Goal: Transaction & Acquisition: Purchase product/service

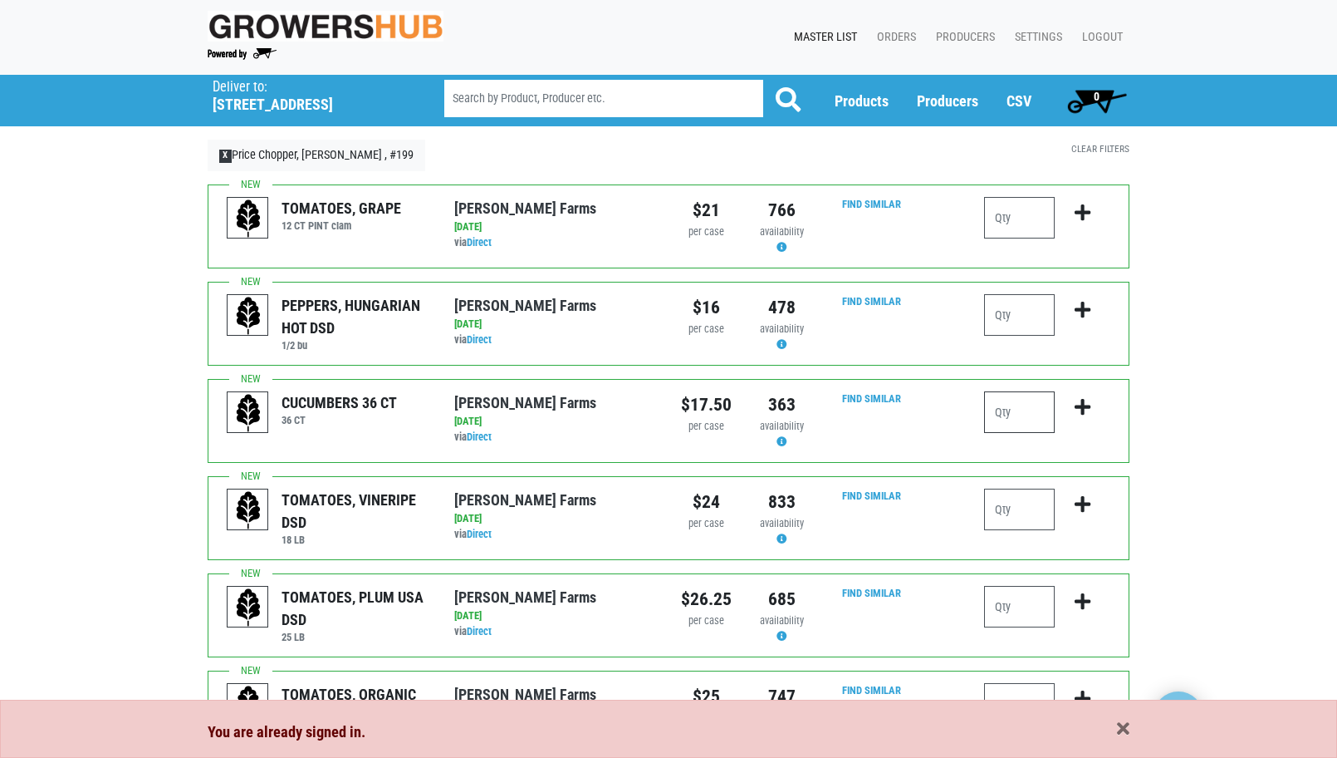
click at [1021, 409] on input "number" at bounding box center [1019, 412] width 71 height 42
type input "3"
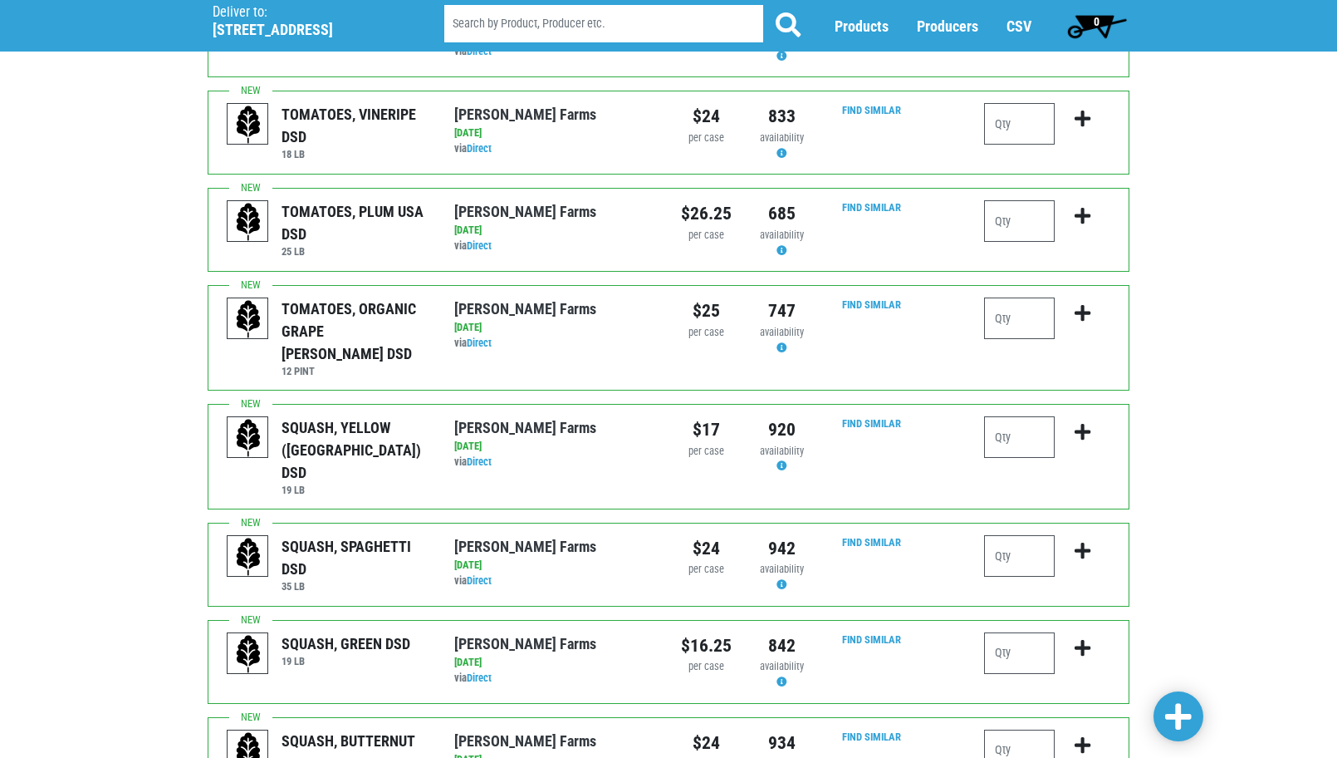
scroll to position [415, 0]
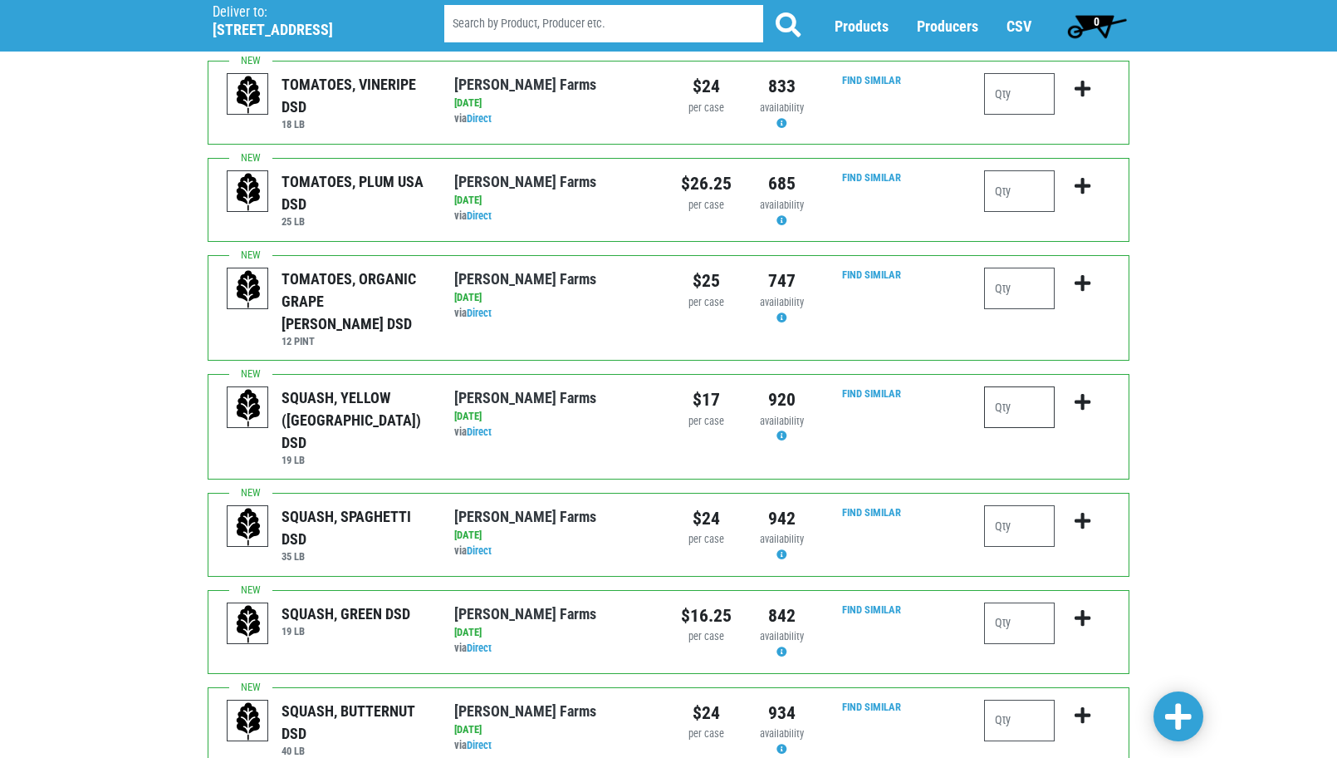
click at [1010, 387] on input "number" at bounding box center [1019, 407] width 71 height 42
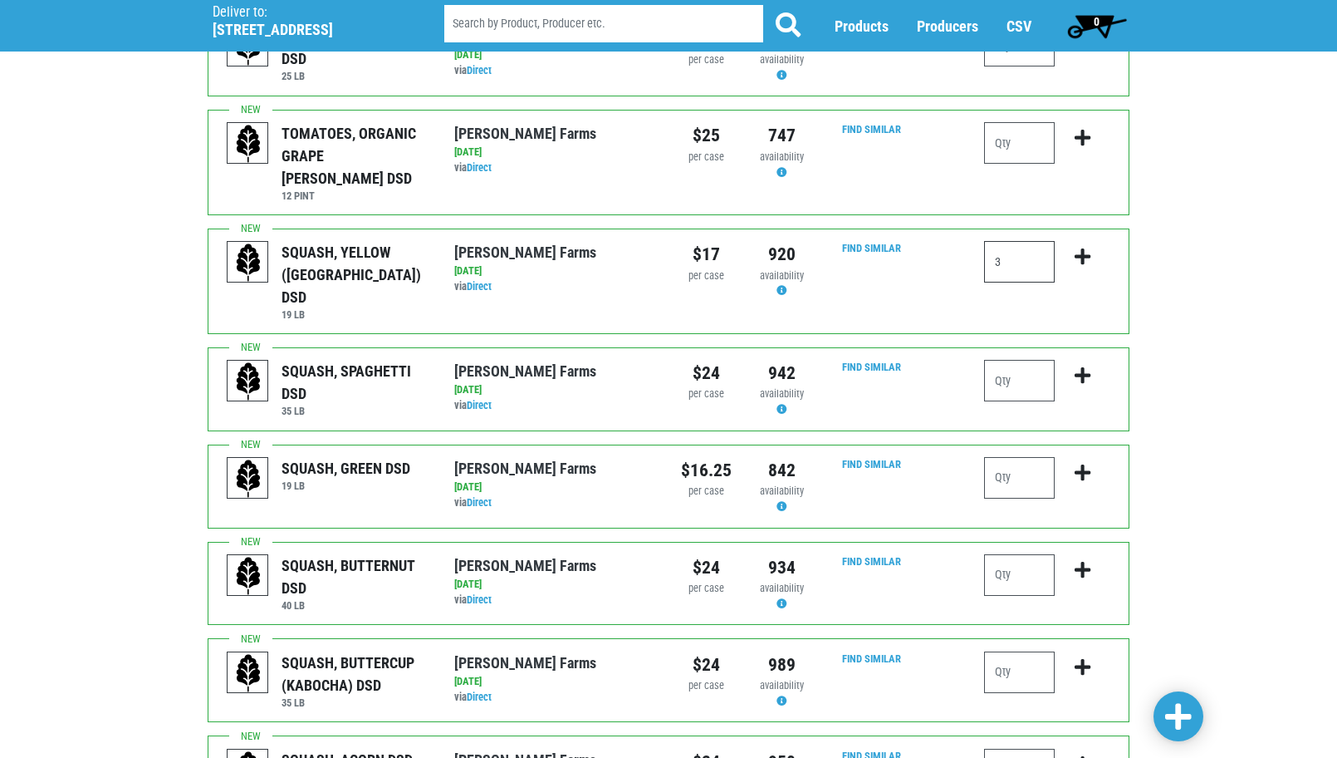
scroll to position [581, 0]
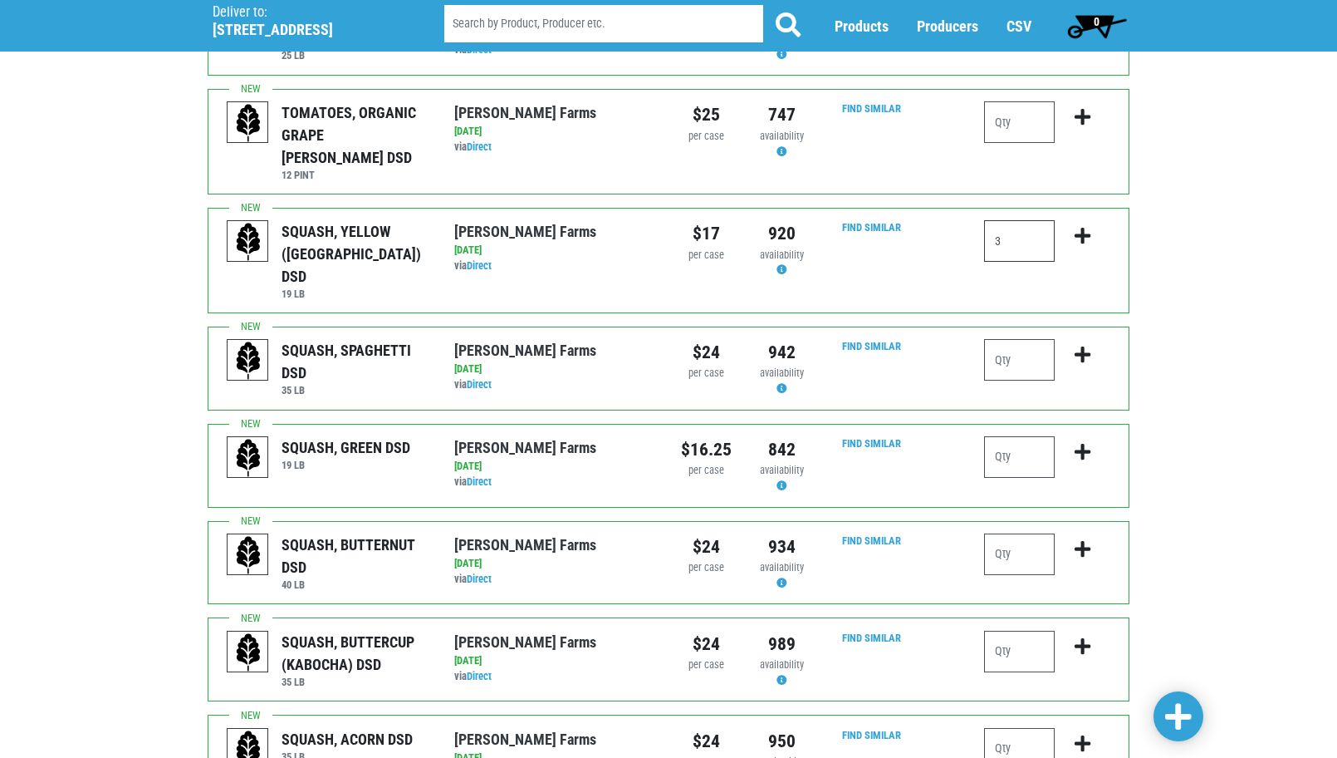
type input "3"
click at [1259, 460] on div "Deliver To Price Chopper, [PERSON_NAME] , #199 ([STREET_ADDRESS][PERSON_NAME]) …" at bounding box center [668, 566] width 1337 height 2146
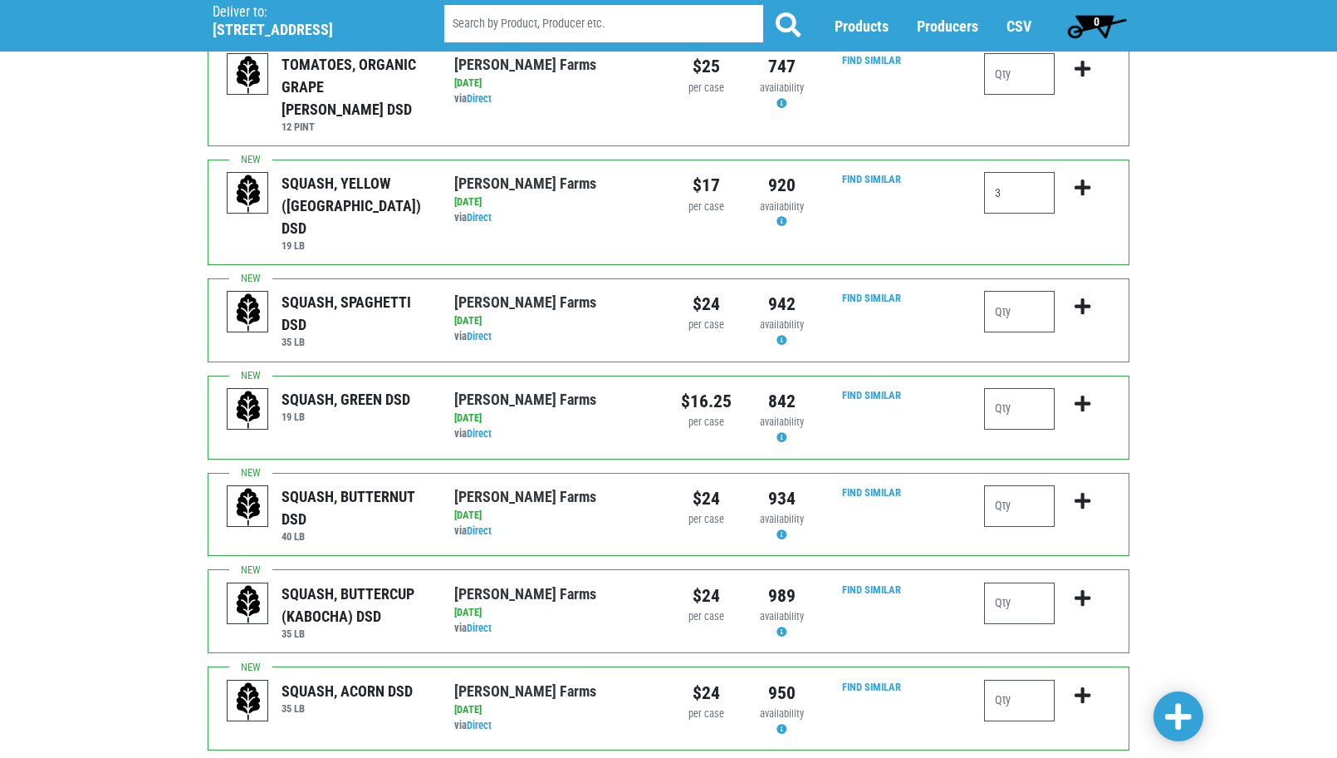
scroll to position [664, 0]
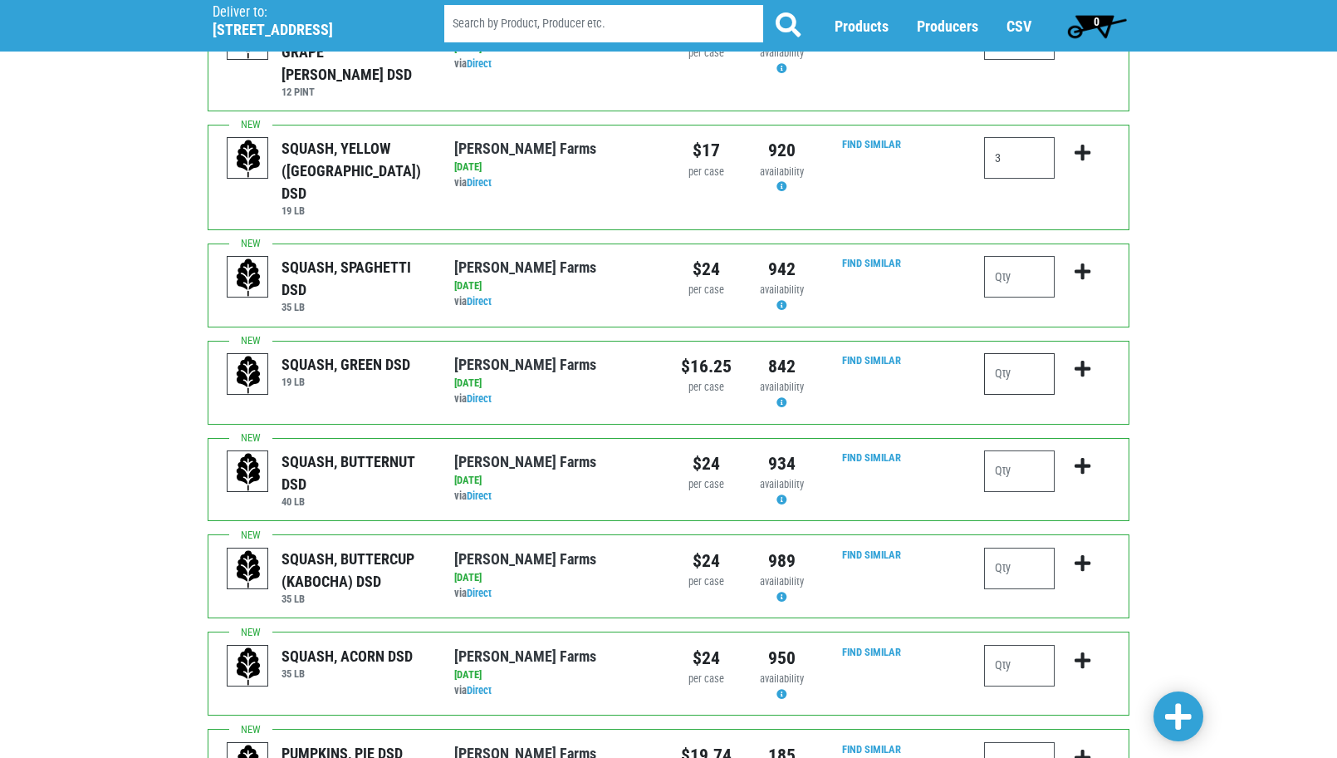
click at [1009, 353] on input "number" at bounding box center [1019, 374] width 71 height 42
type input "4"
click at [1158, 446] on div "Deliver To Price Chopper, [PERSON_NAME] , #199 ([STREET_ADDRESS][PERSON_NAME]) …" at bounding box center [668, 483] width 1337 height 2146
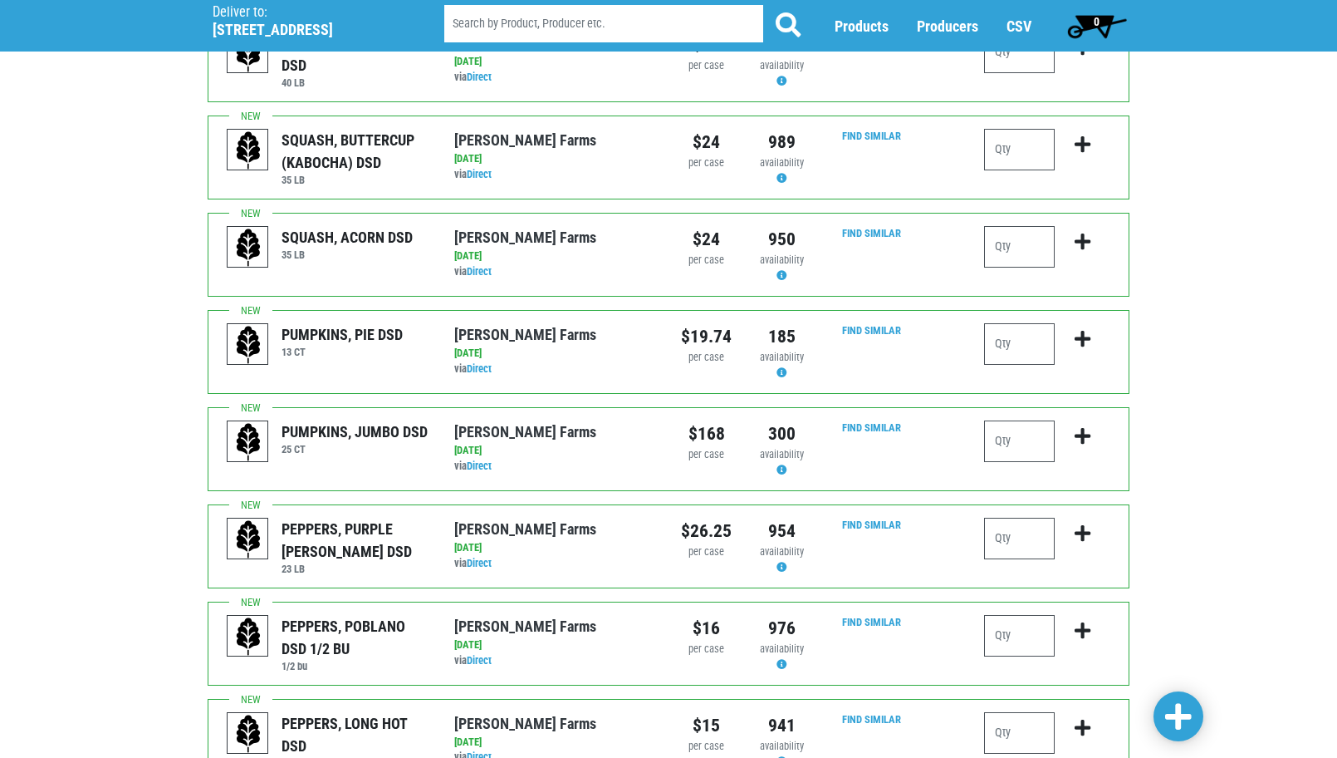
scroll to position [1163, 0]
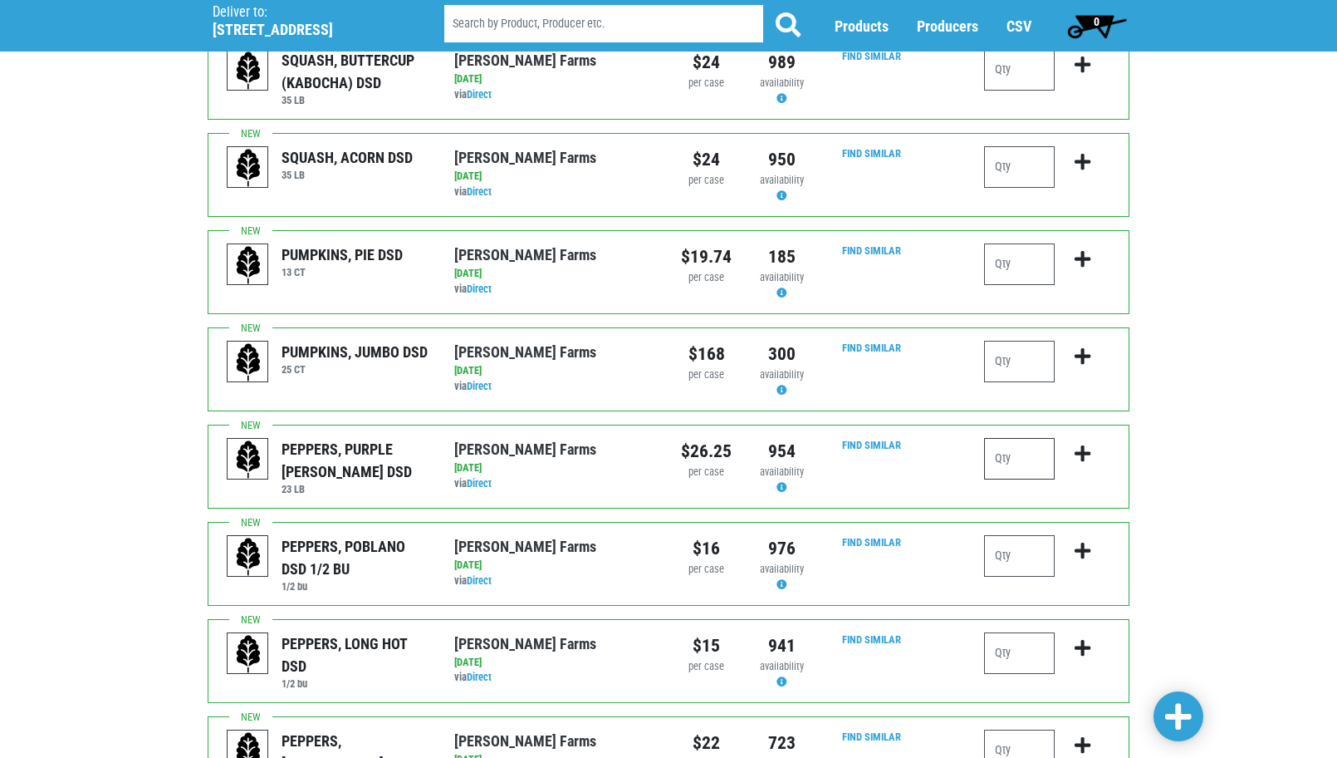
click at [1015, 438] on input "number" at bounding box center [1019, 459] width 71 height 42
type input "1"
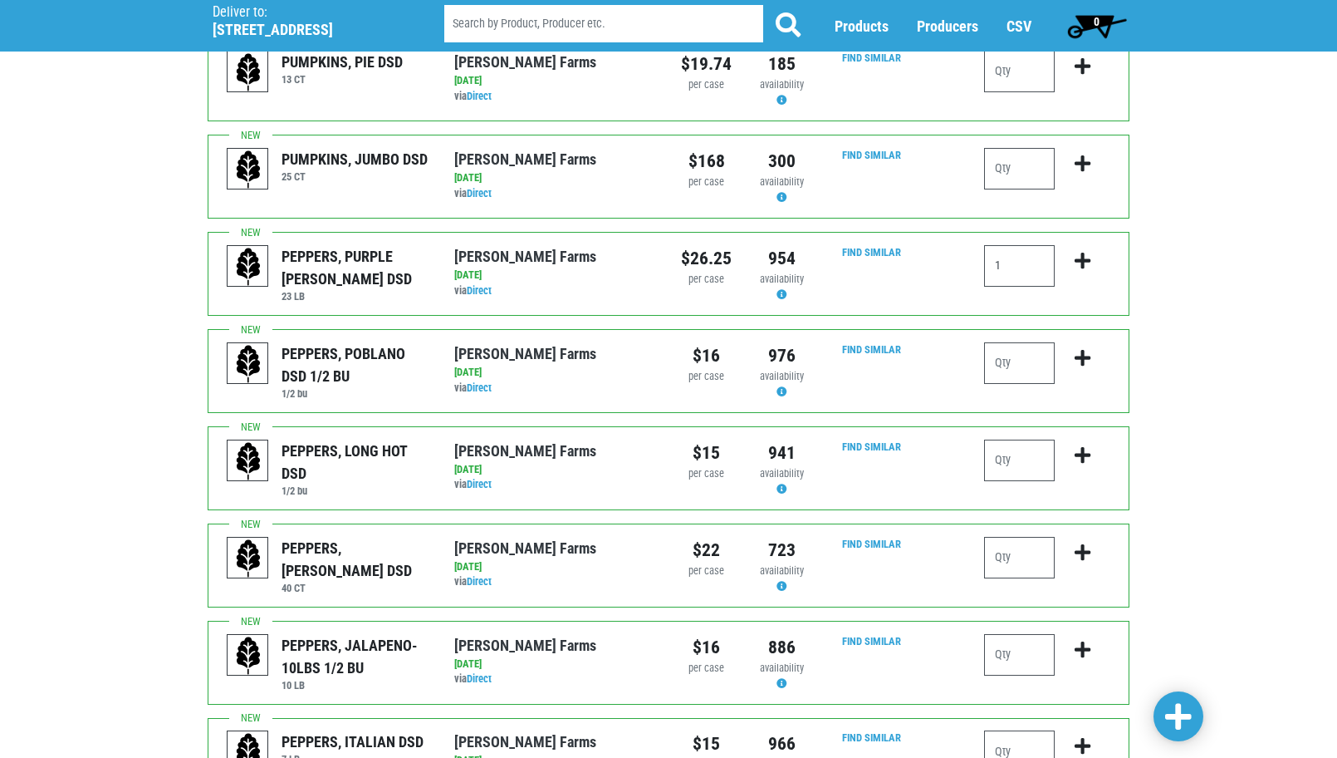
scroll to position [1412, 0]
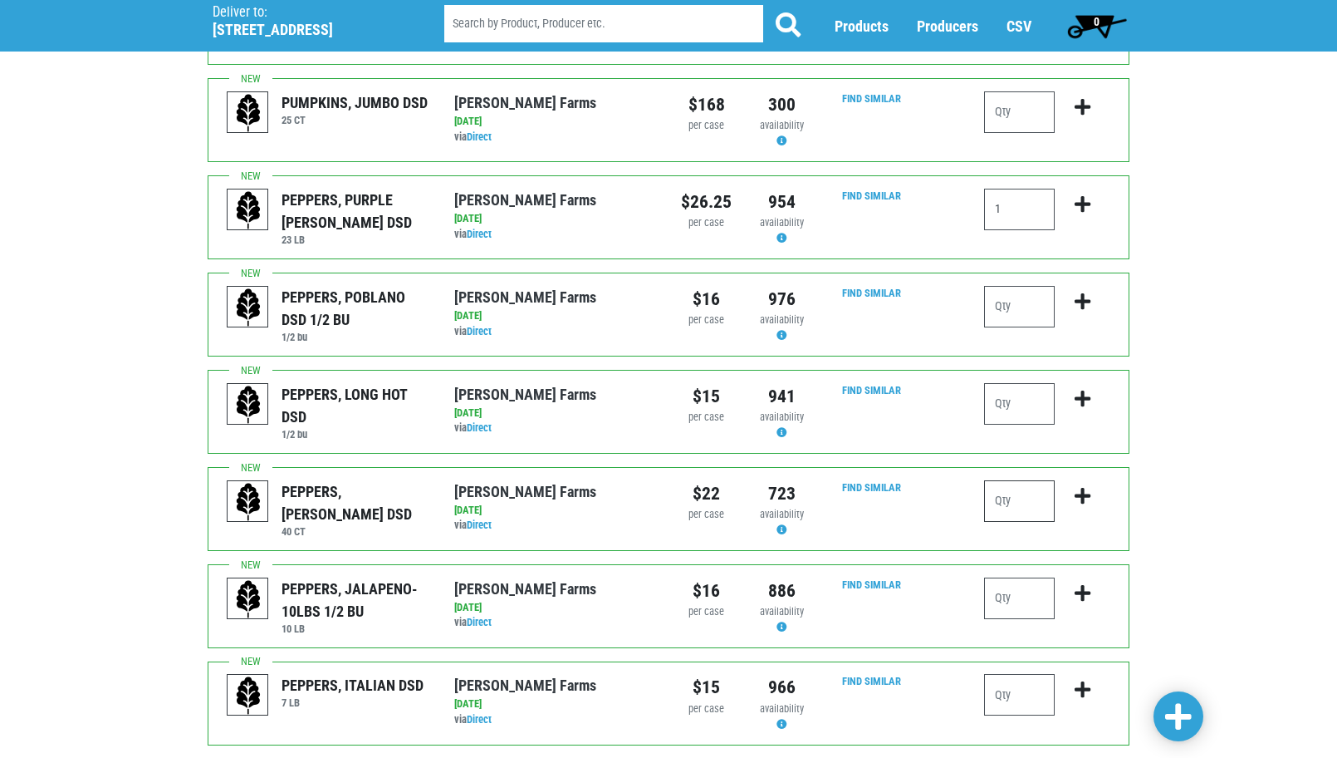
click at [1012, 480] on input "number" at bounding box center [1019, 501] width 71 height 42
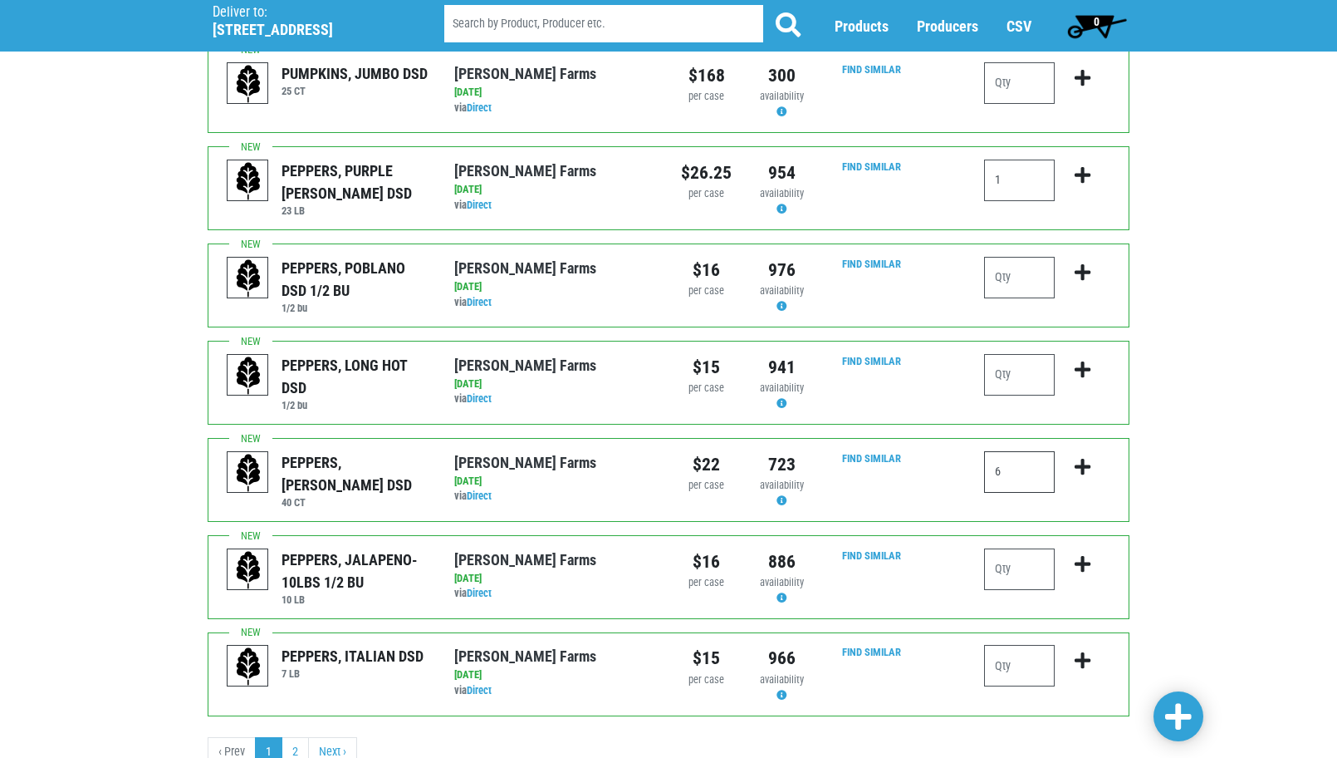
scroll to position [1462, 0]
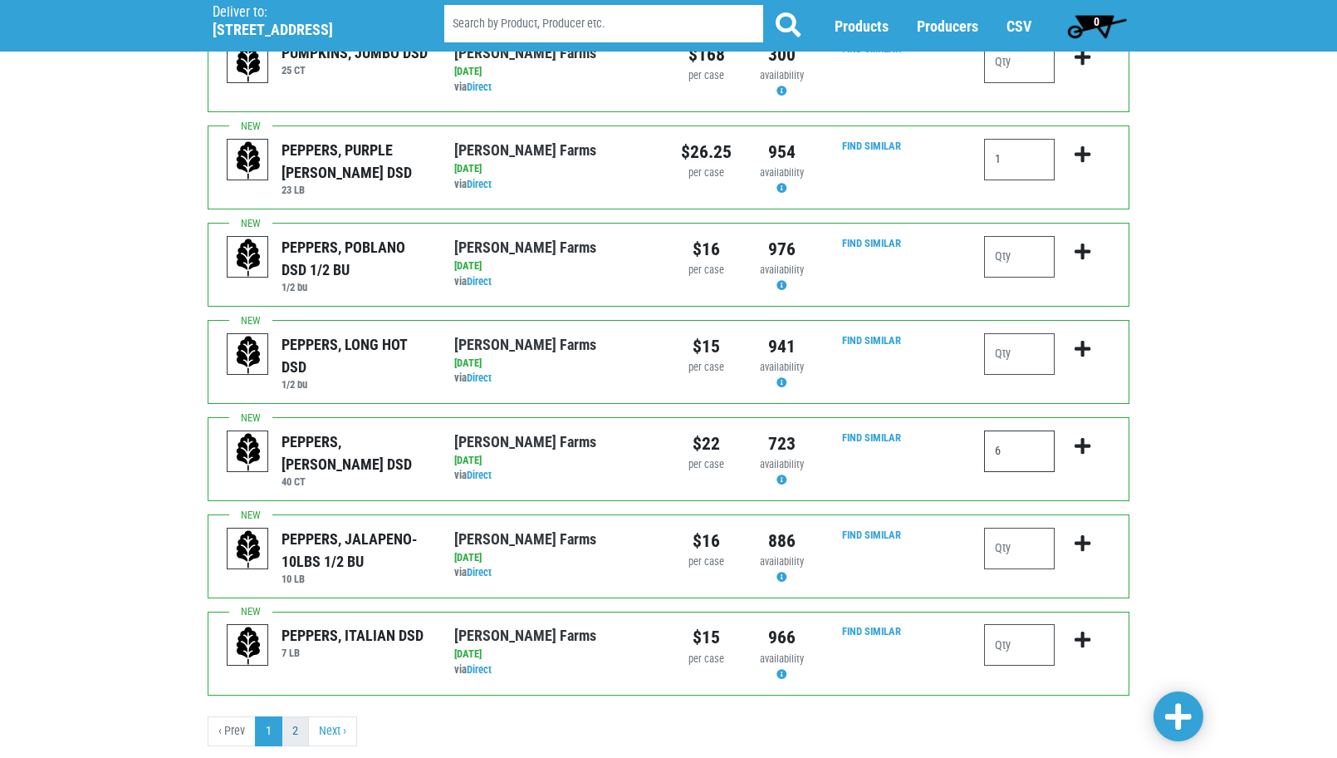
type input "6"
click at [293, 716] on link "2" at bounding box center [295, 731] width 27 height 30
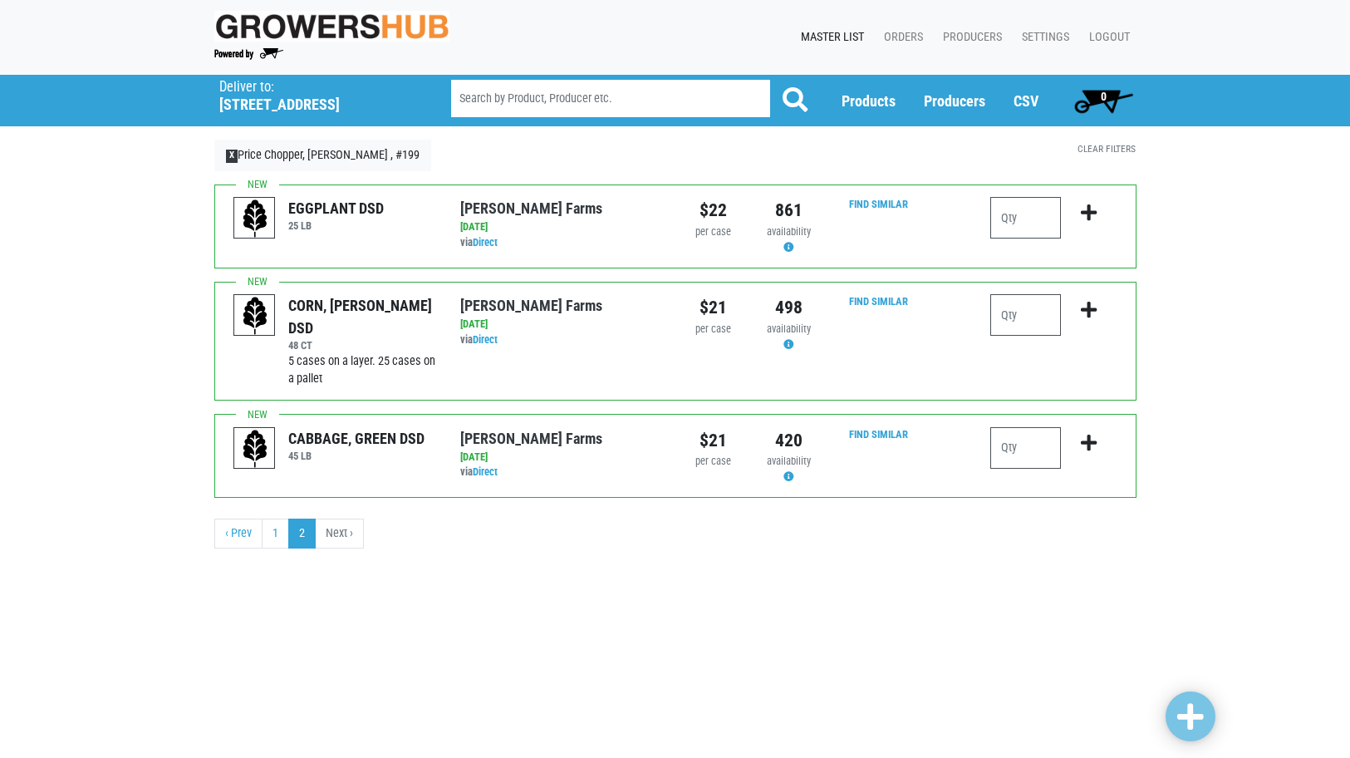
click at [244, 688] on body "Growers Hub 0 Master List Orders Producers Settings Logout Deliver To Price Cho…" at bounding box center [675, 379] width 1350 height 758
click at [273, 536] on link "1" at bounding box center [275, 533] width 27 height 30
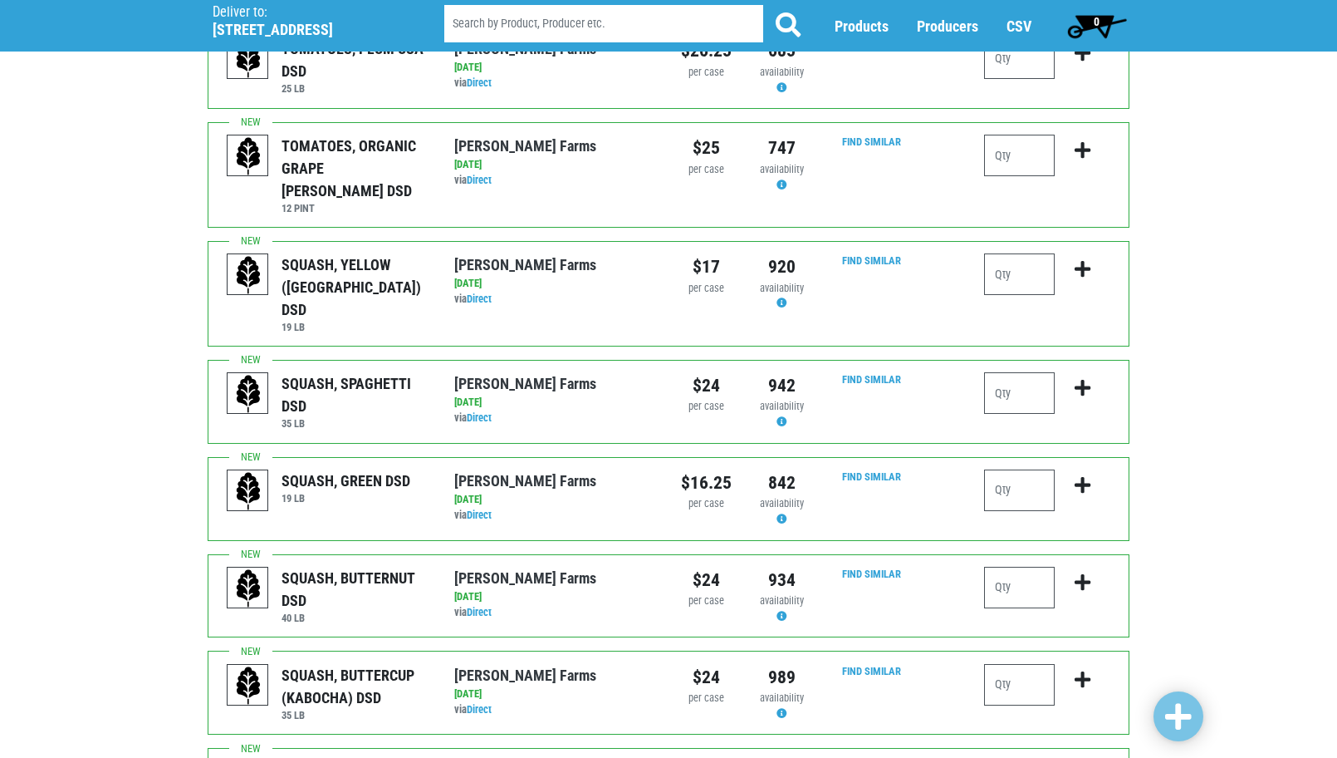
scroll to position [50, 0]
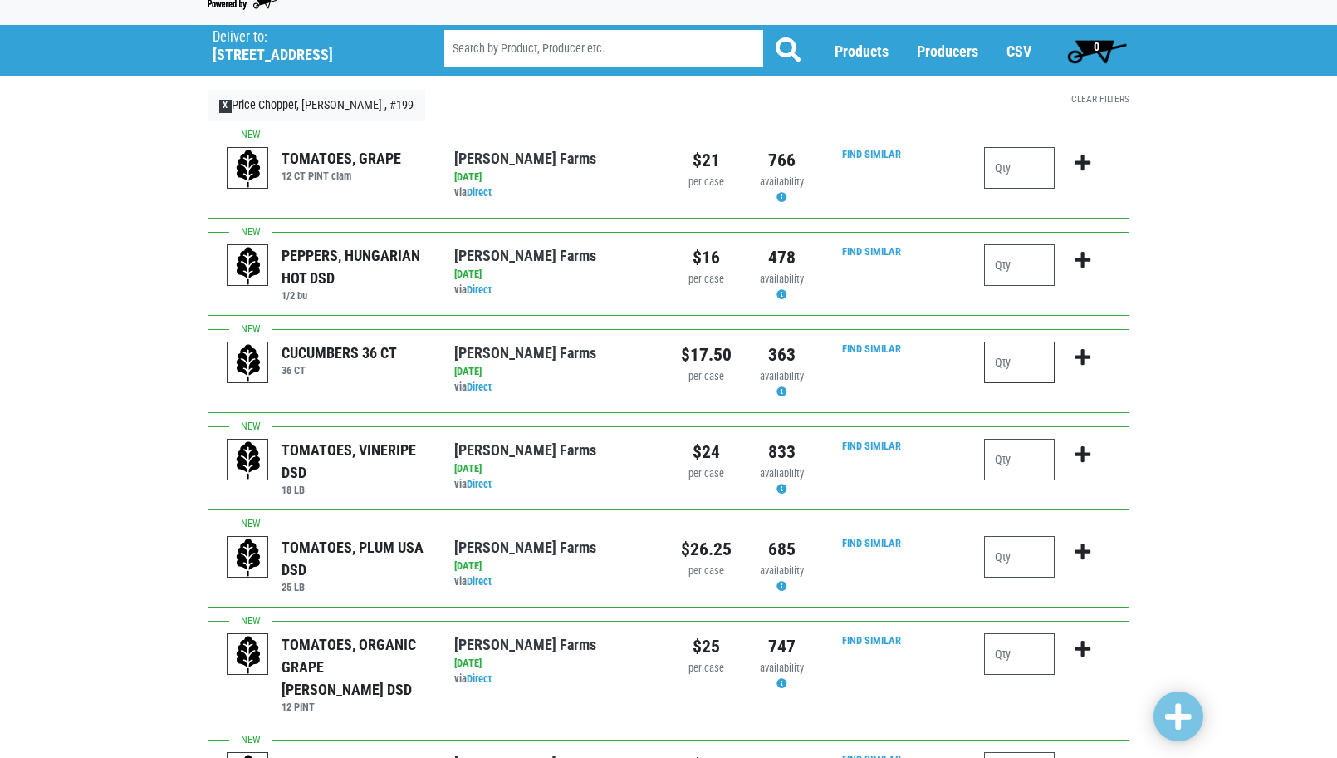
click at [1009, 369] on input "number" at bounding box center [1019, 362] width 71 height 42
type input "3"
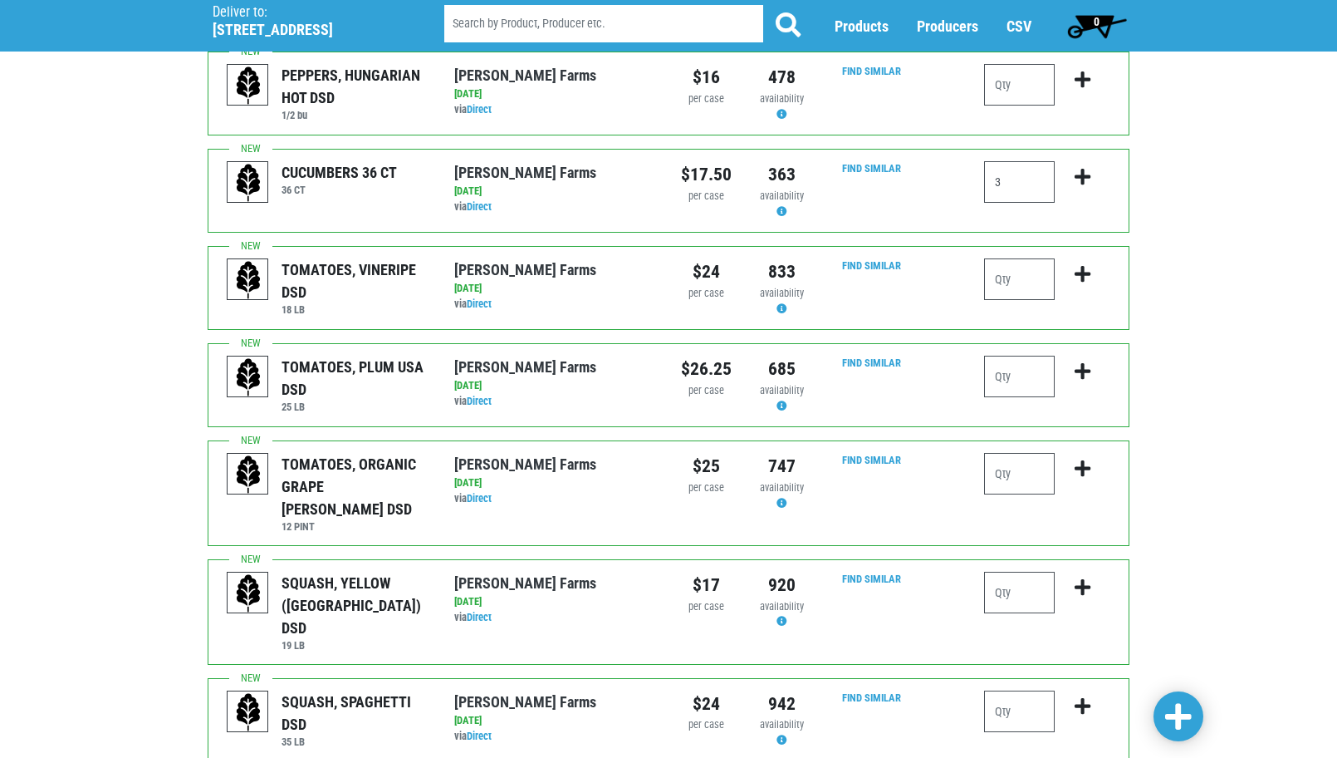
scroll to position [299, 0]
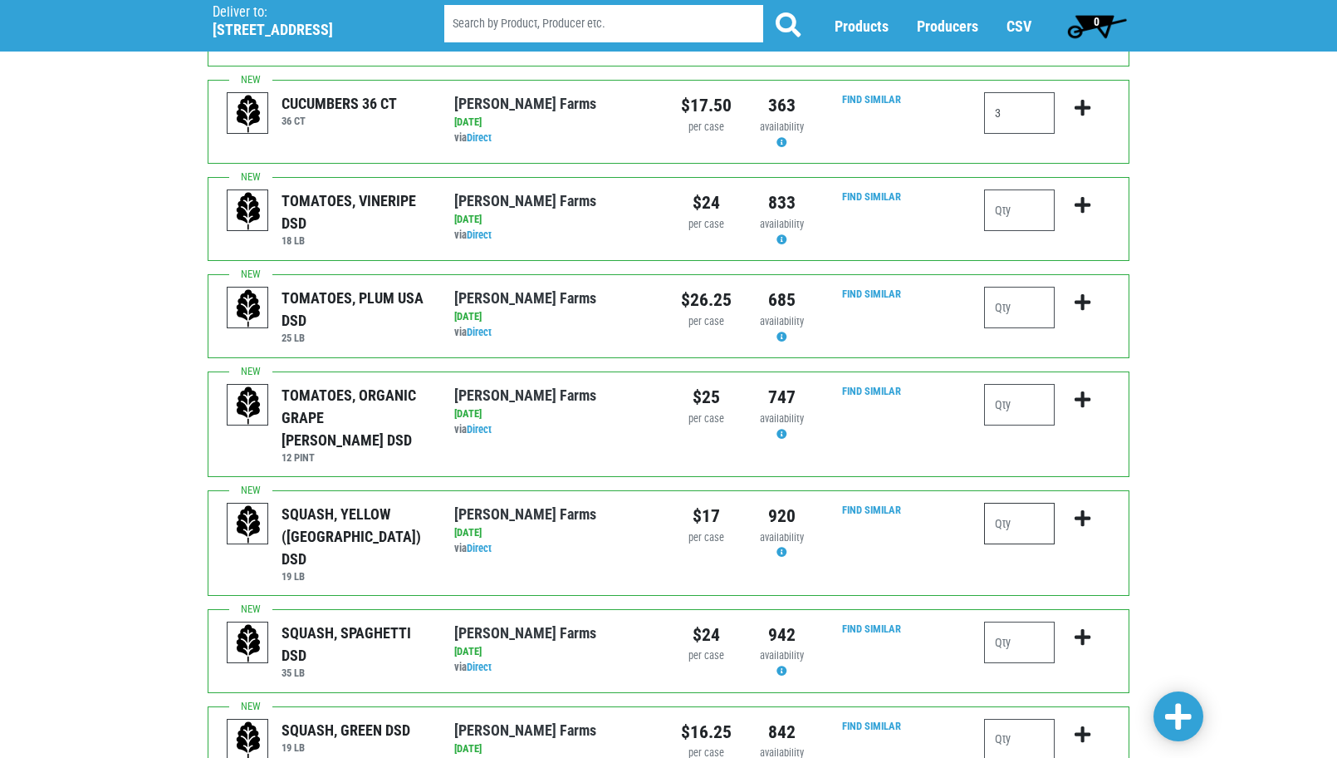
click at [1022, 503] on input "number" at bounding box center [1019, 524] width 71 height 42
type input "3"
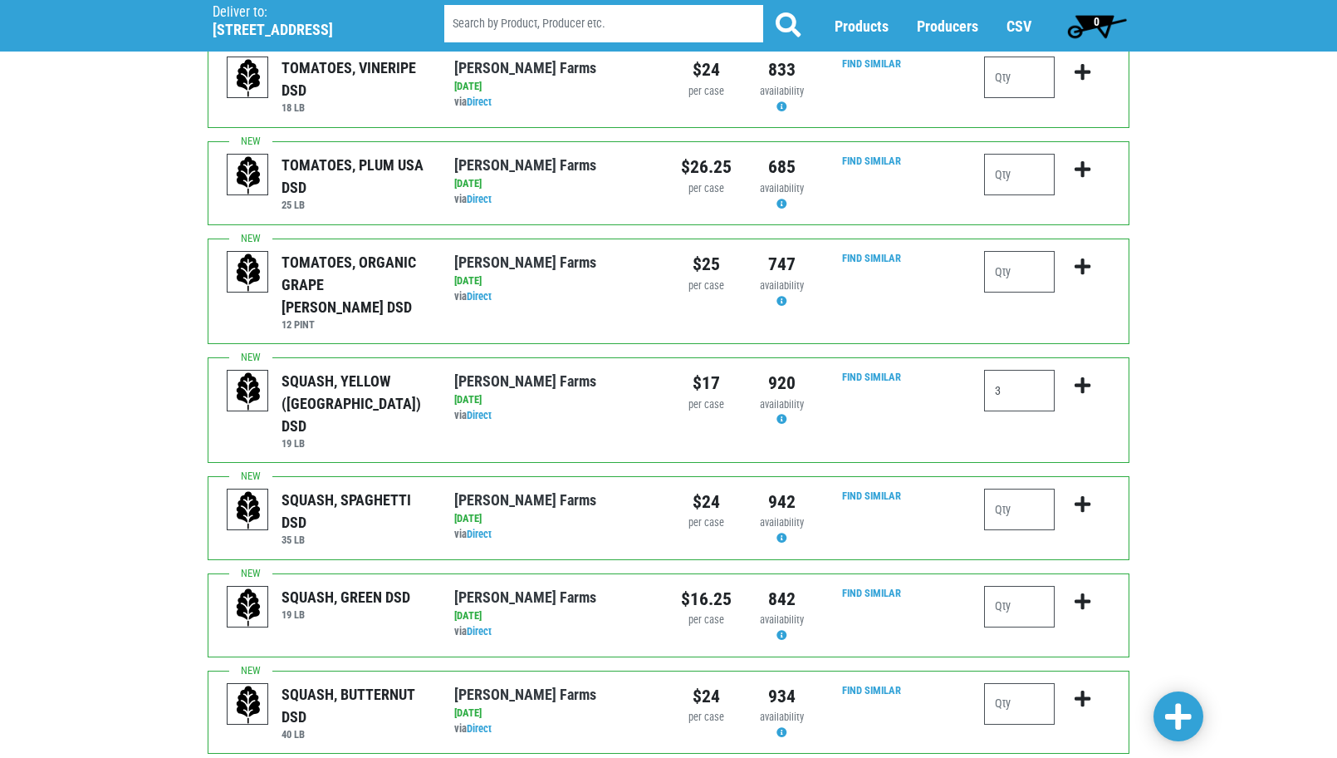
scroll to position [465, 0]
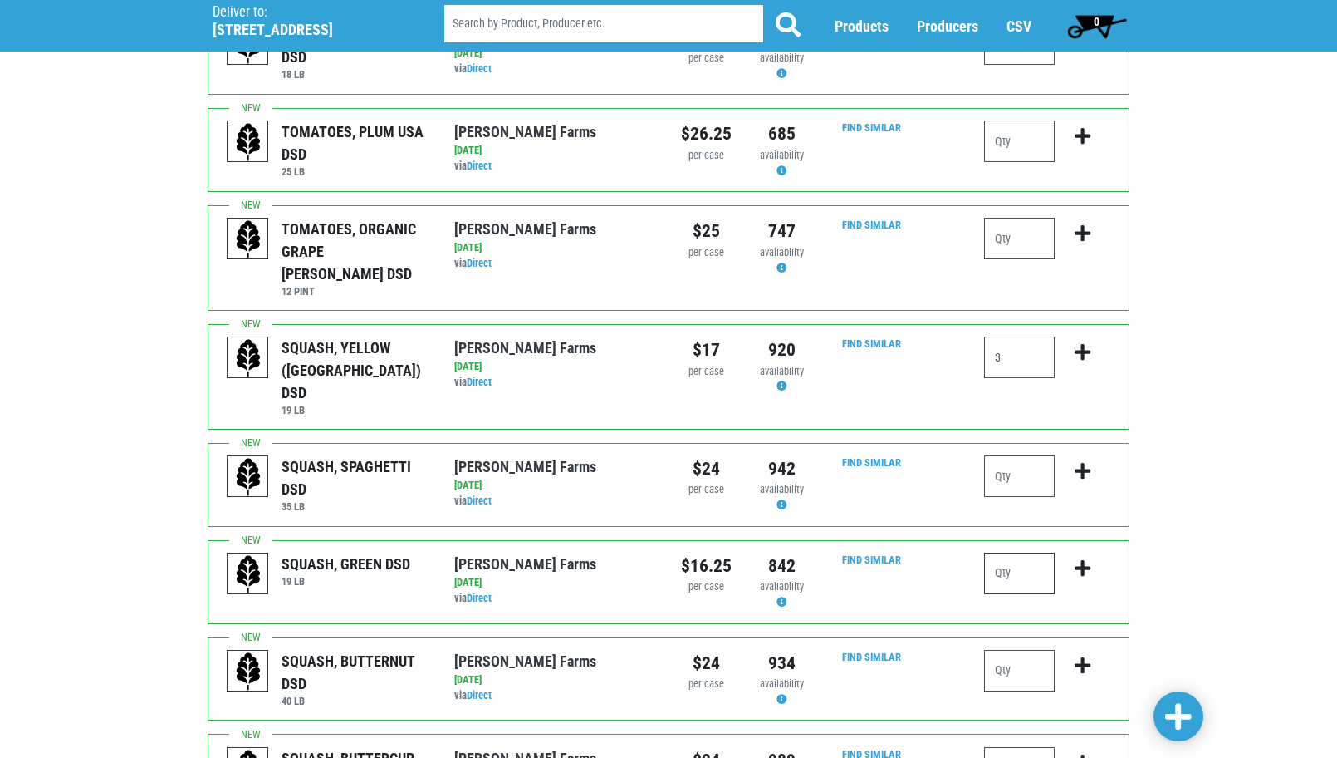
click at [1037, 552] on input "number" at bounding box center [1019, 573] width 71 height 42
type input "6"
click at [1181, 515] on div "Deliver To Price Chopper, [PERSON_NAME] , #199 ([STREET_ADDRESS][PERSON_NAME]) …" at bounding box center [668, 683] width 1337 height 2146
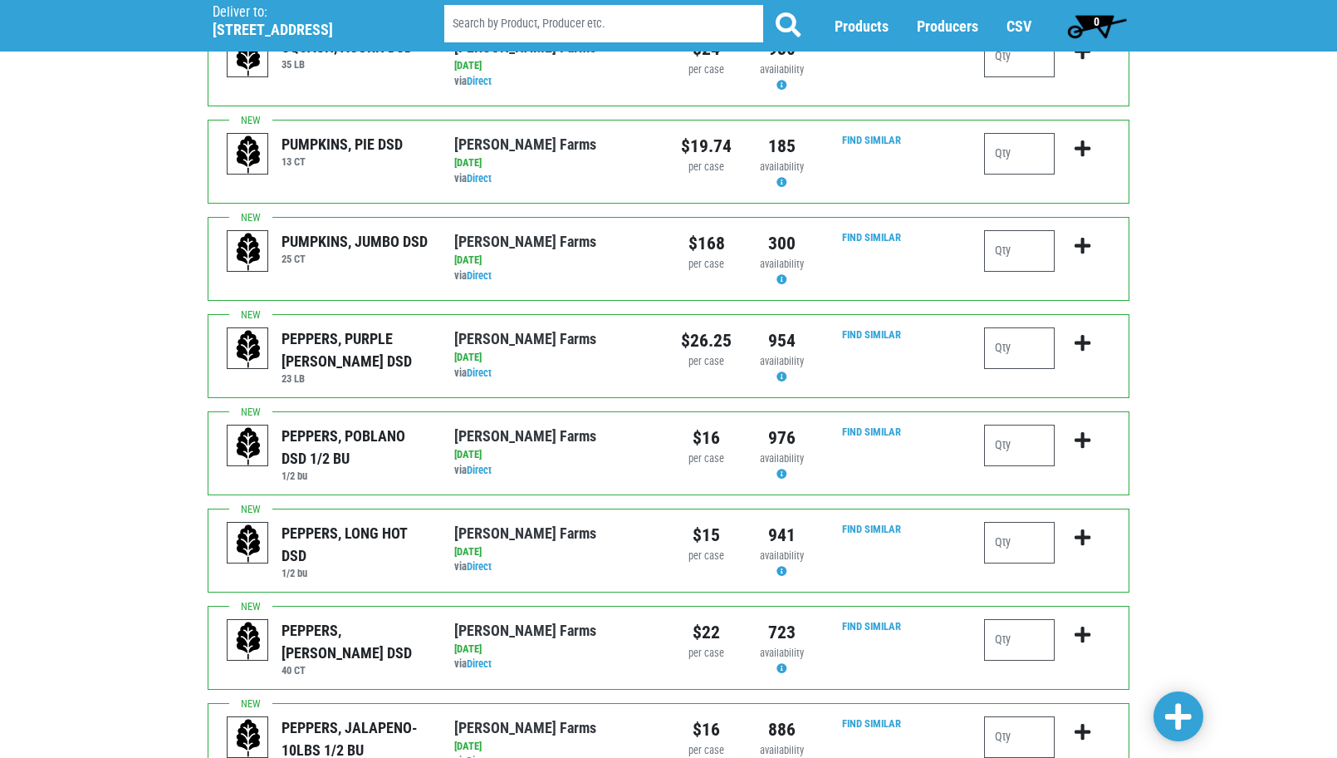
scroll to position [1296, 0]
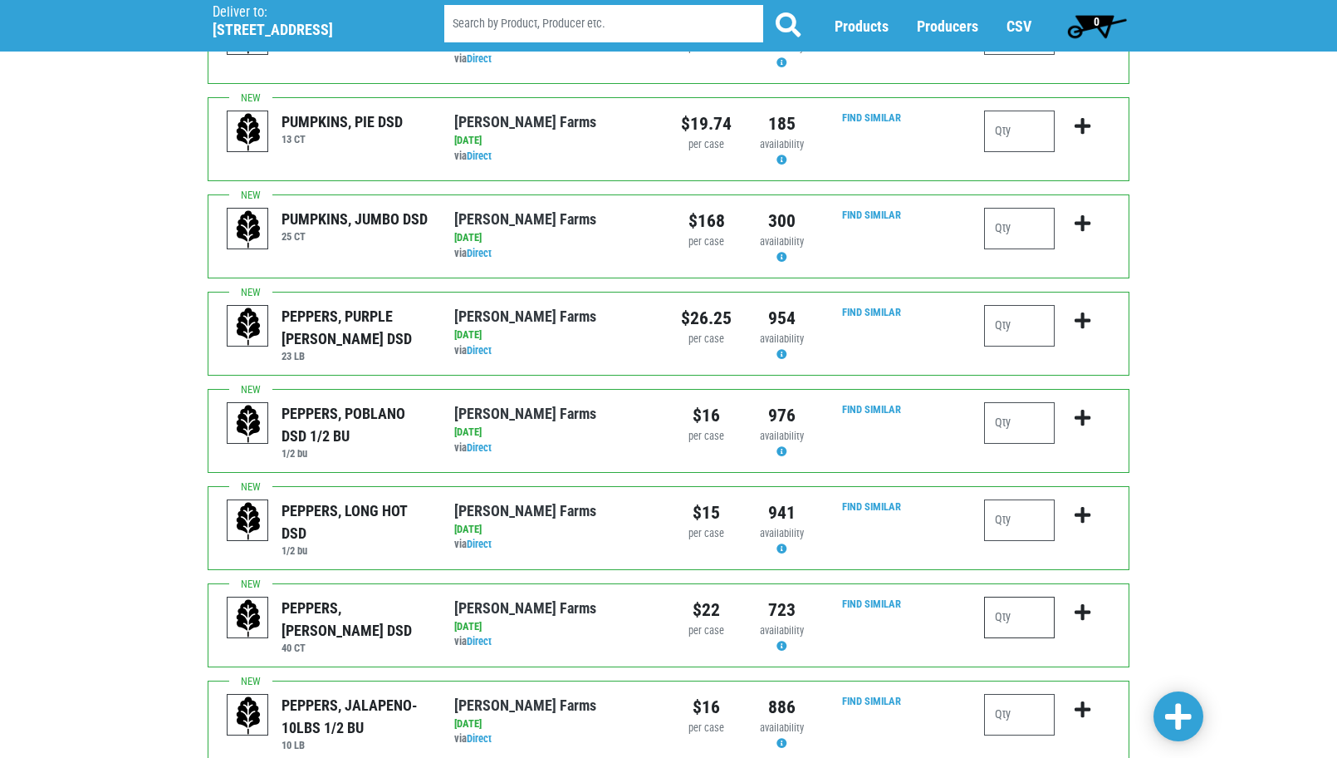
click at [1023, 596] on input "number" at bounding box center [1019, 617] width 71 height 42
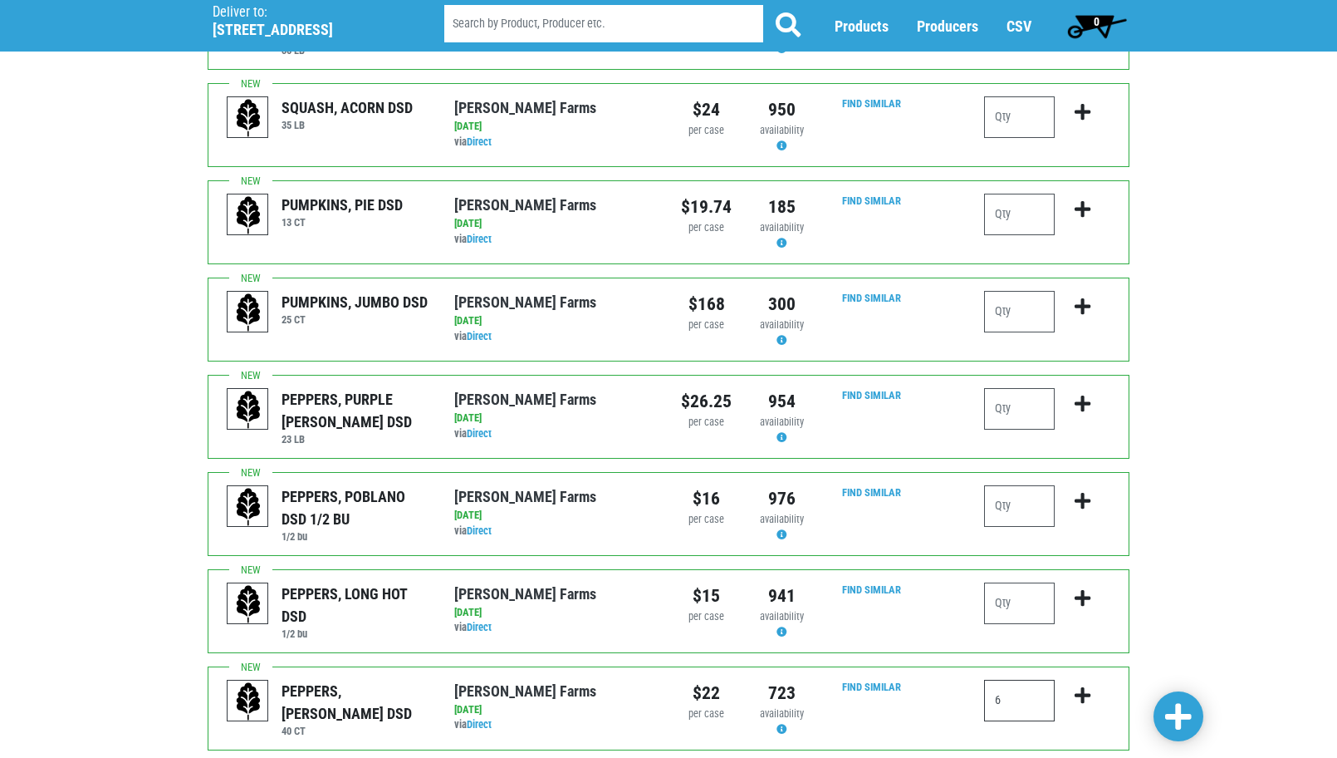
type input "6"
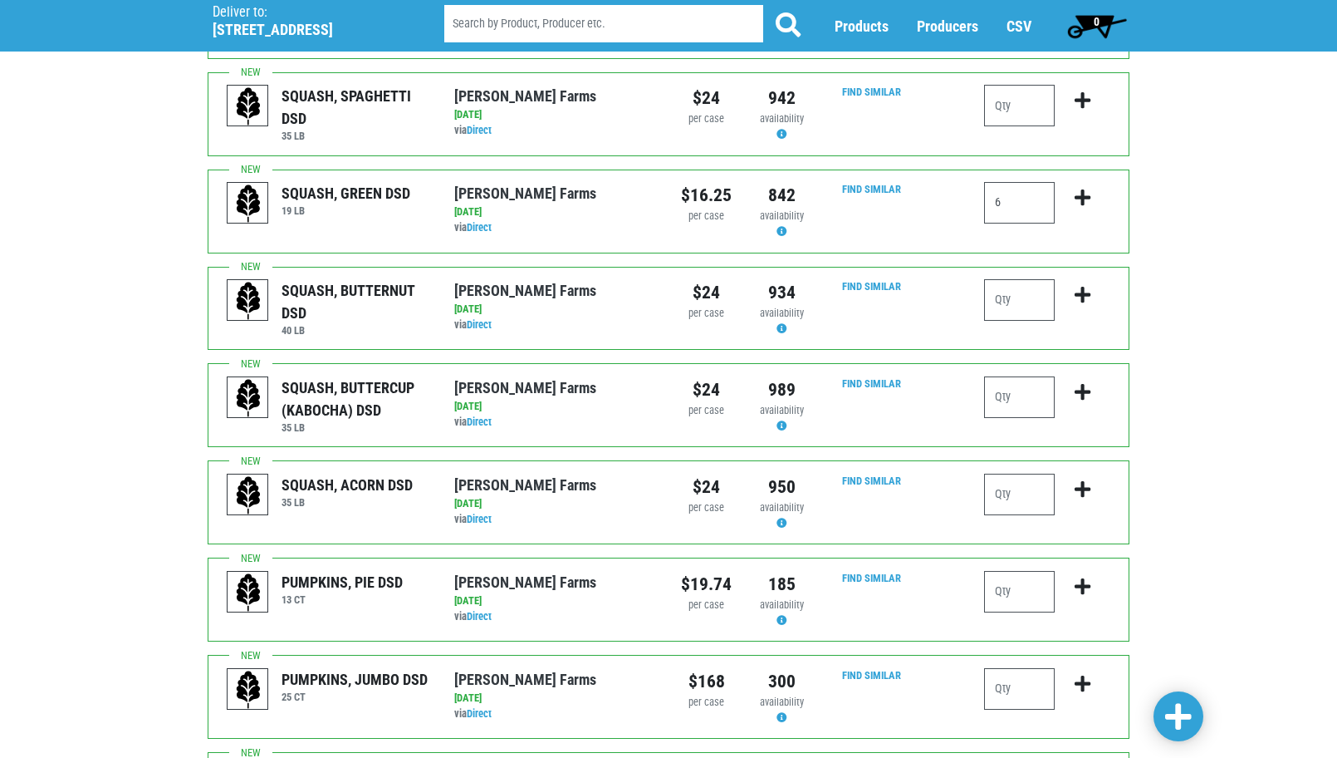
scroll to position [631, 0]
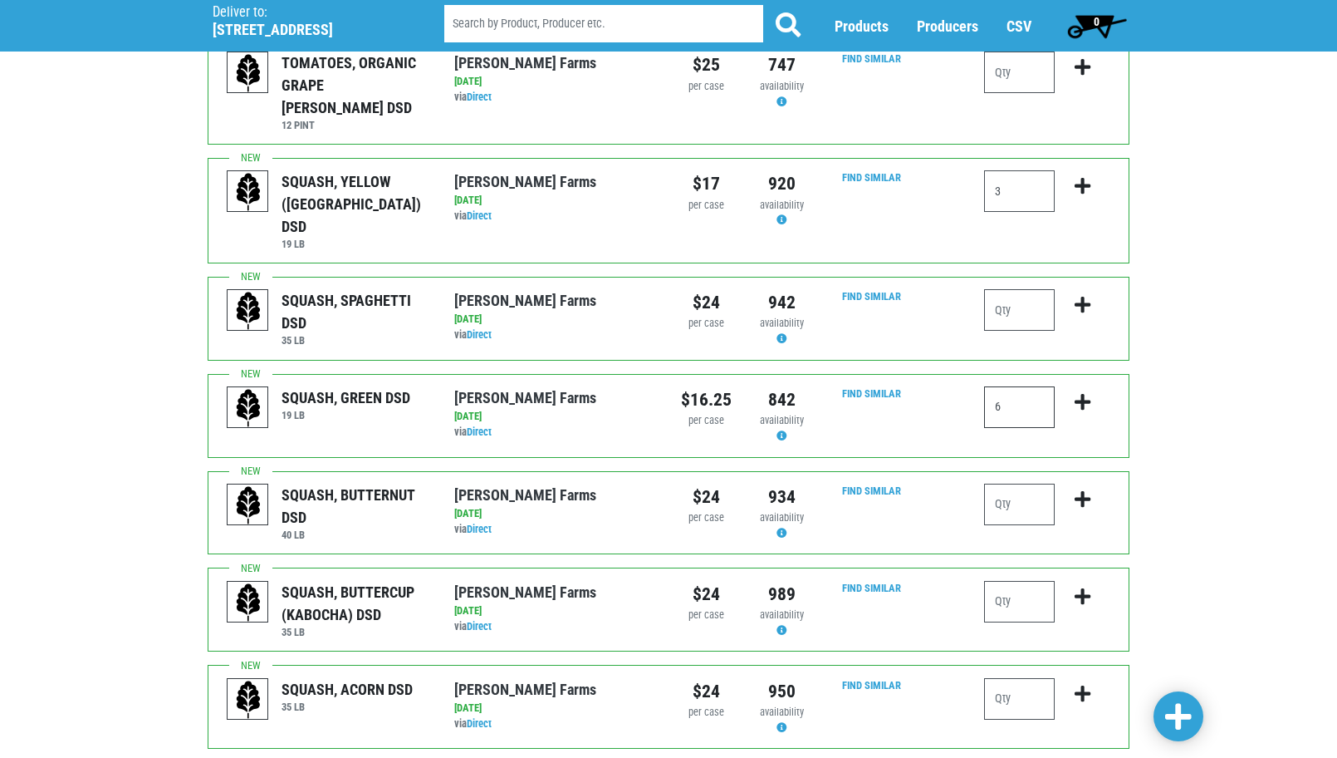
drag, startPoint x: 1008, startPoint y: 365, endPoint x: 949, endPoint y: 372, distance: 58.6
click at [949, 374] on div "SQUASH, GREEN DSD 19 [PERSON_NAME][GEOGRAPHIC_DATA] via Direct on [DATE] 19 LB …" at bounding box center [669, 416] width 922 height 84
type input "5"
click at [1169, 443] on div "Deliver To Price Chopper, [PERSON_NAME] , #199 ([STREET_ADDRESS][PERSON_NAME]) …" at bounding box center [668, 516] width 1337 height 2146
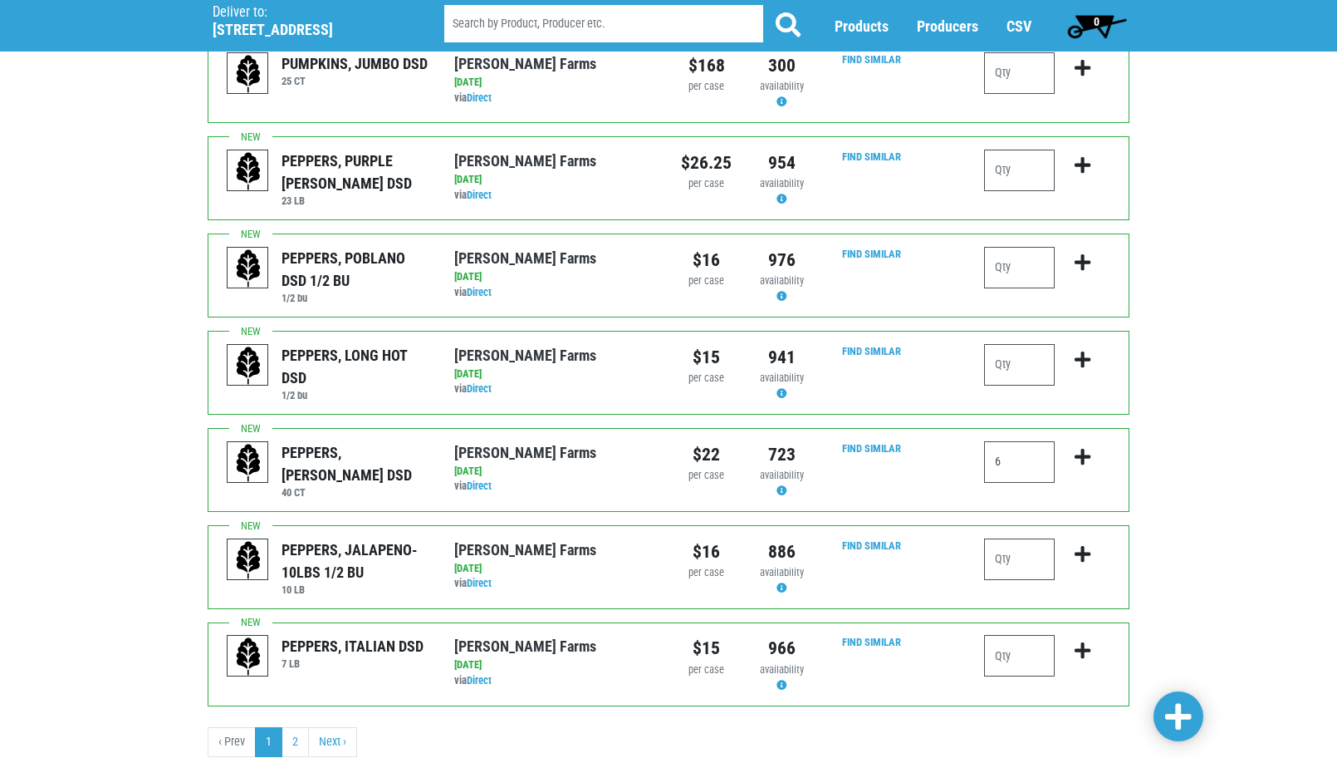
scroll to position [1462, 0]
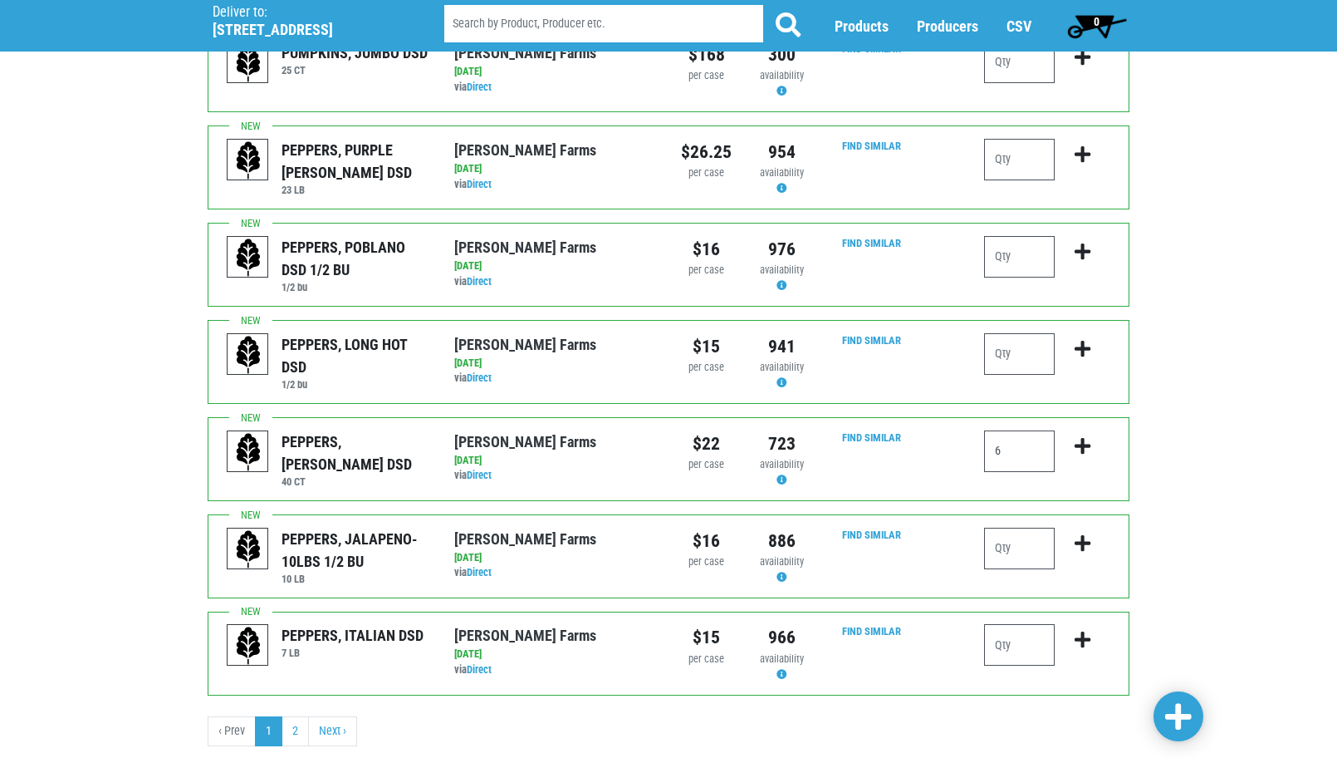
click at [1190, 711] on span at bounding box center [1178, 717] width 27 height 30
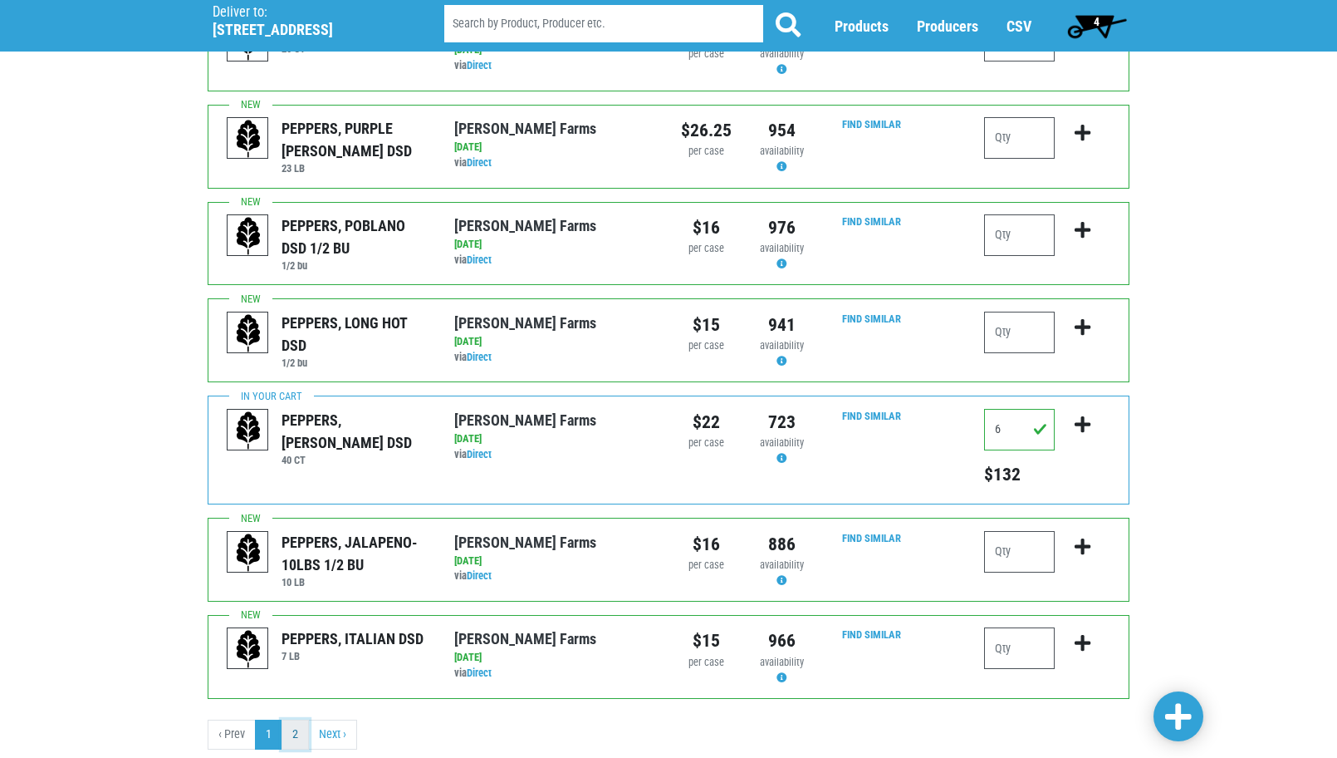
click at [302, 719] on link "2" at bounding box center [295, 734] width 27 height 30
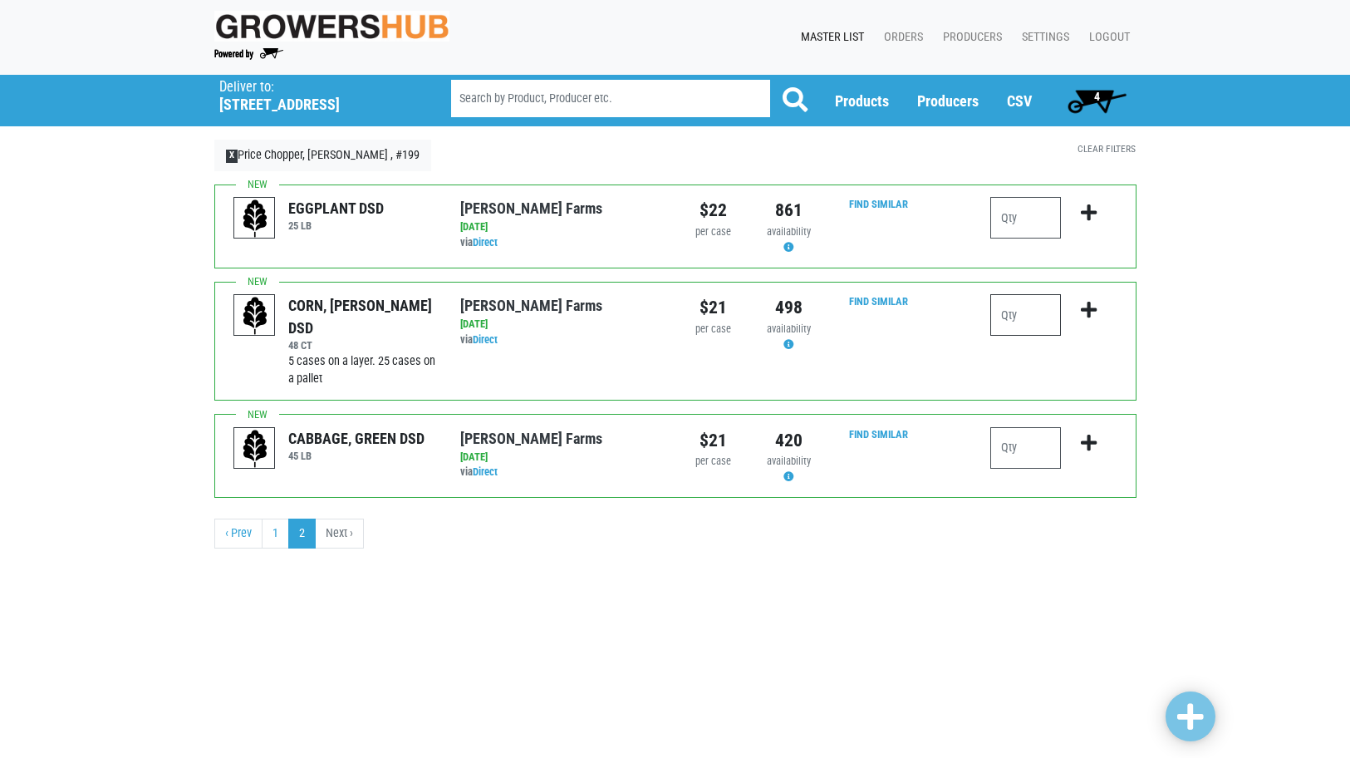
click at [1026, 320] on input "number" at bounding box center [1025, 315] width 71 height 42
type input "15"
click at [1018, 451] on input "number" at bounding box center [1025, 448] width 71 height 42
type input "2"
click at [1194, 703] on span at bounding box center [1190, 717] width 27 height 30
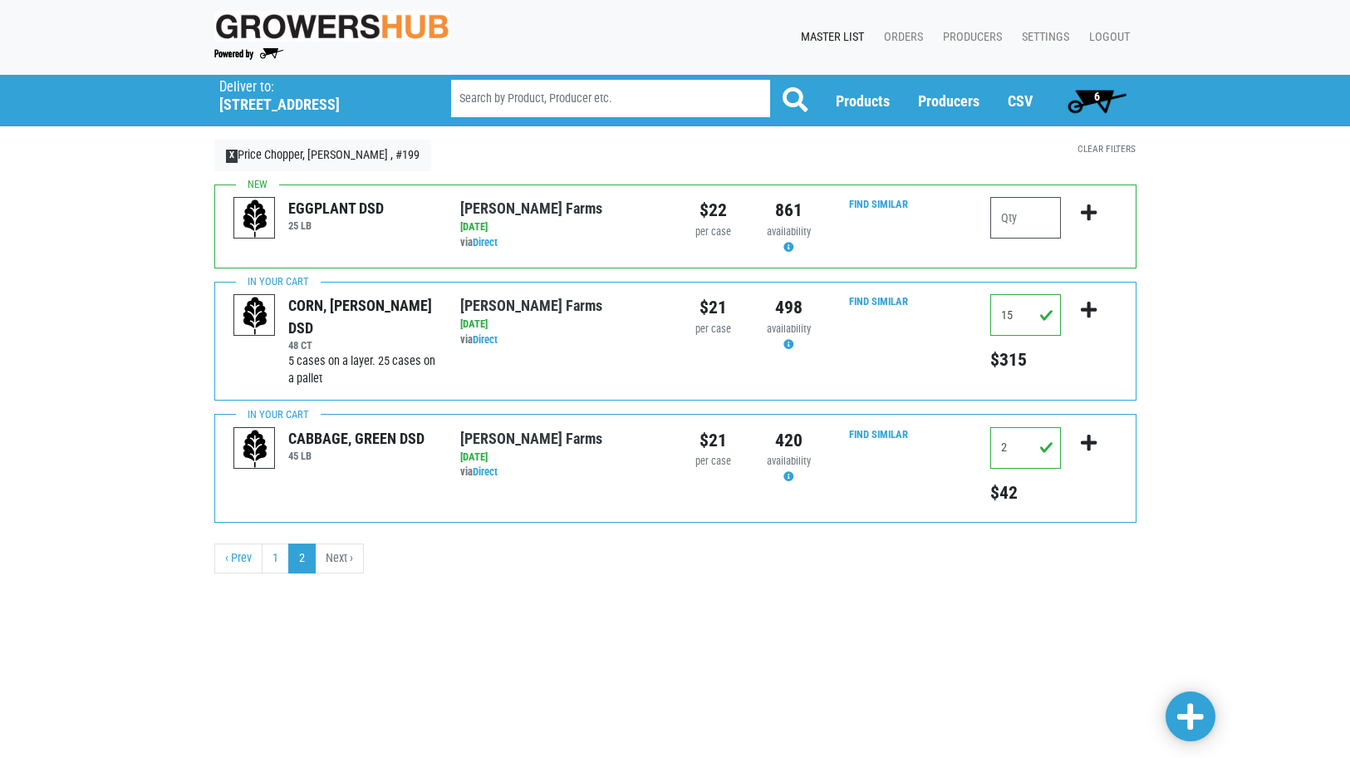
click at [1096, 95] on span "6" at bounding box center [1097, 96] width 6 height 13
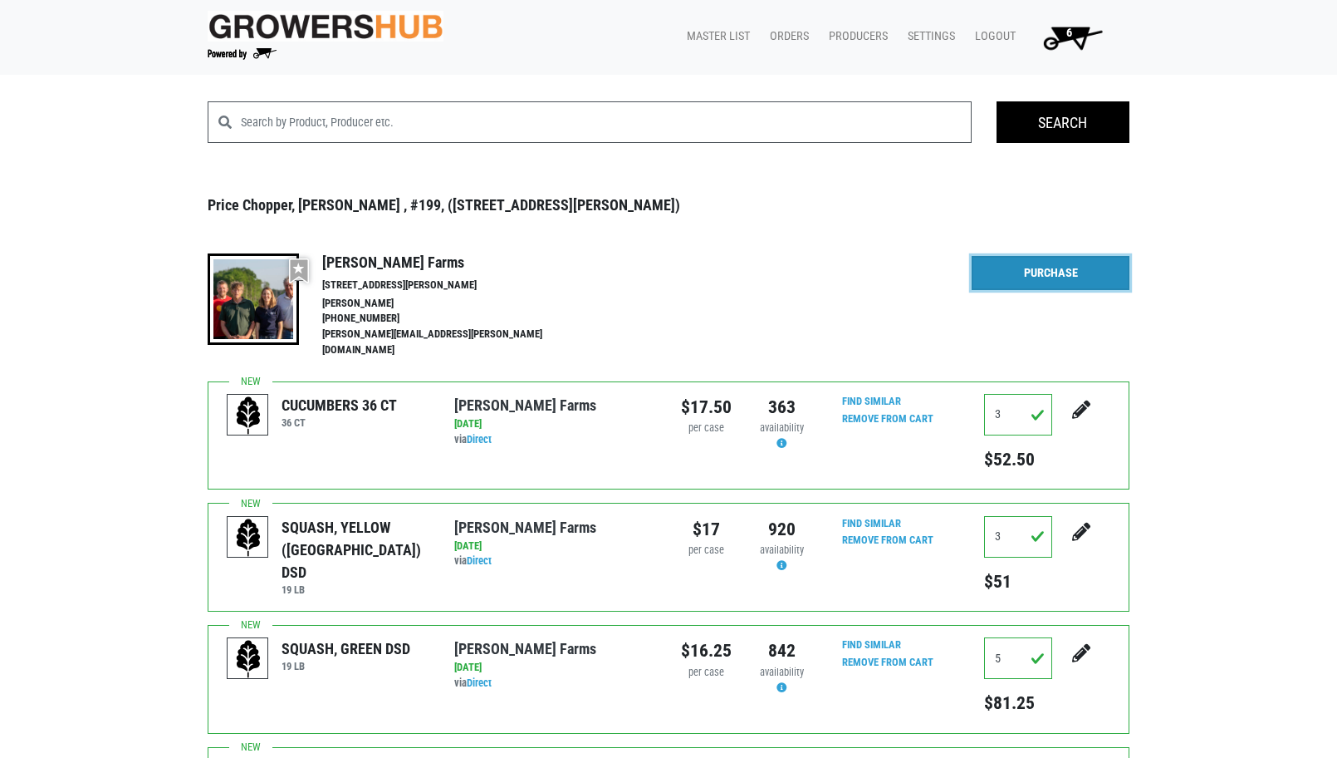
click at [1065, 267] on link "Purchase" at bounding box center [1051, 273] width 158 height 35
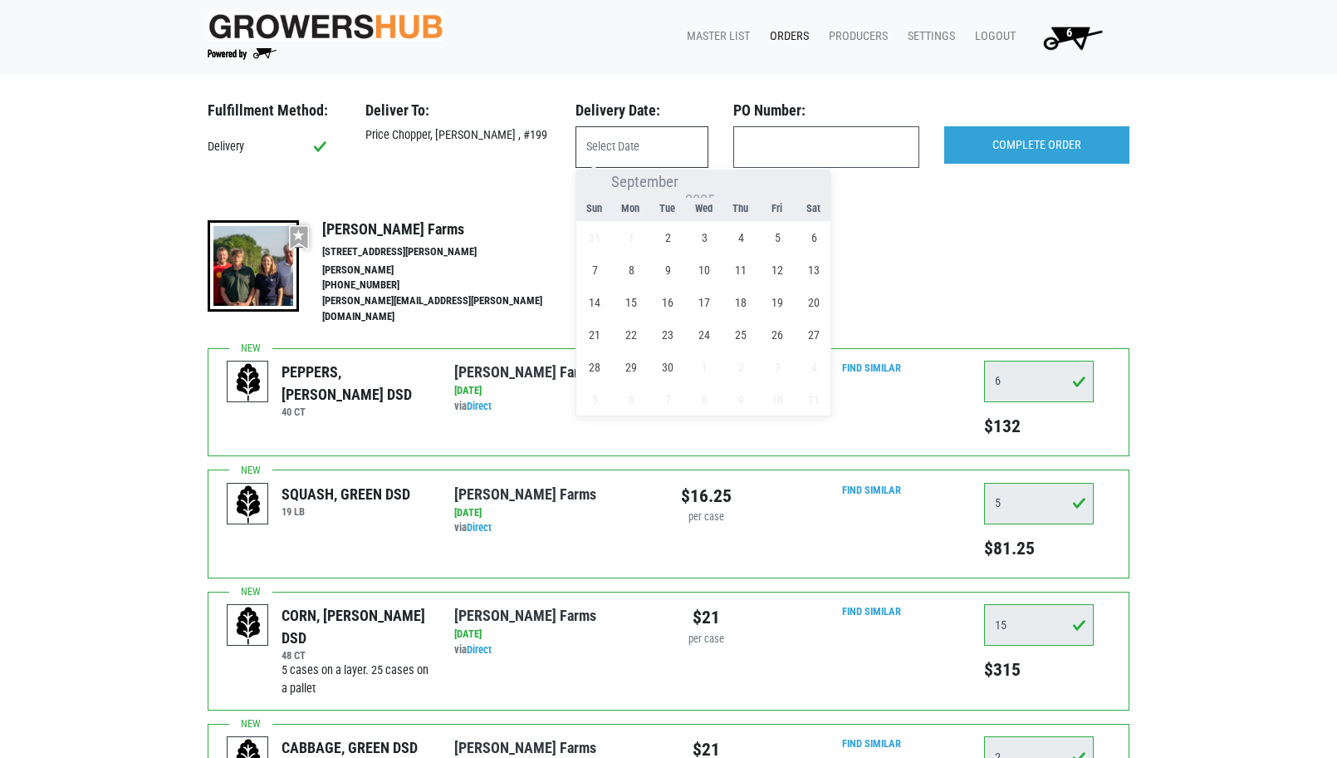
click at [610, 147] on input "text" at bounding box center [642, 147] width 133 height 42
click at [670, 241] on span "2" at bounding box center [668, 237] width 32 height 32
type input "[DATE]"
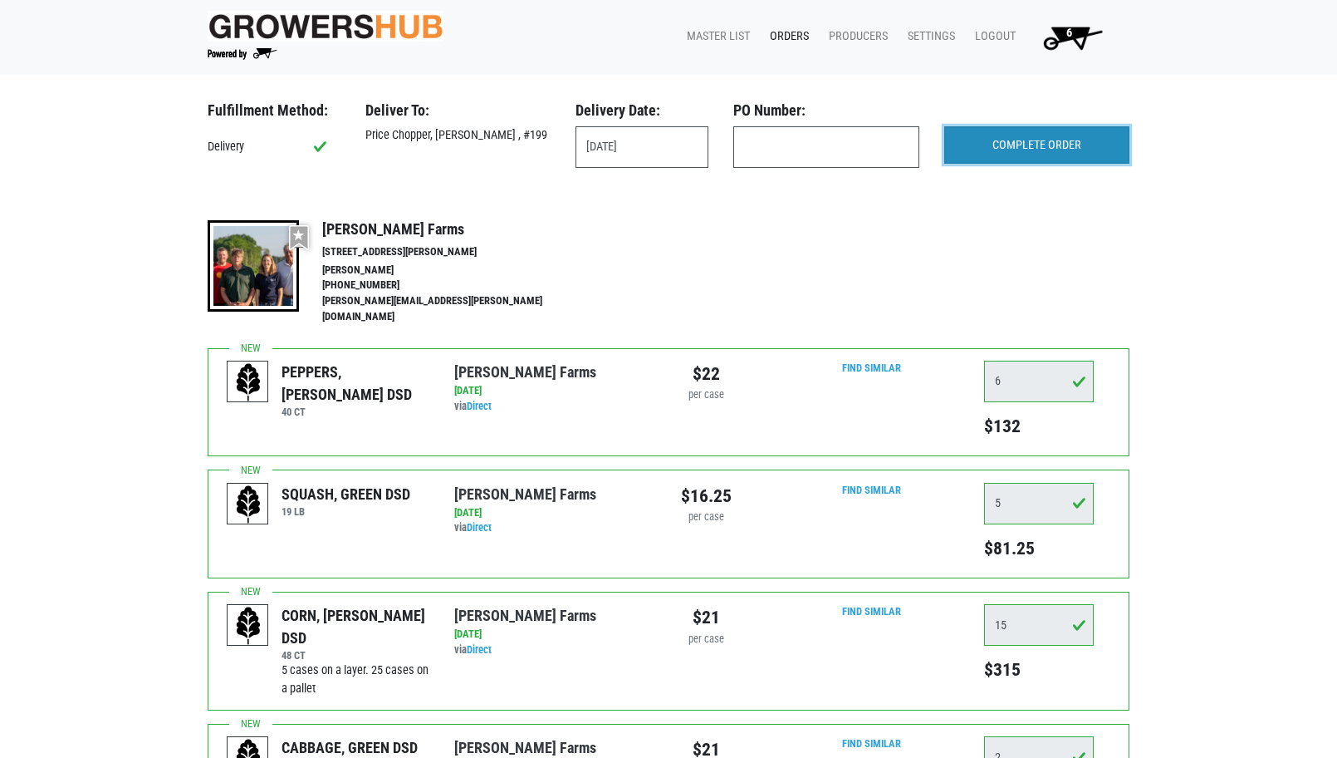
click at [1081, 149] on input "COMPLETE ORDER" at bounding box center [1036, 145] width 185 height 38
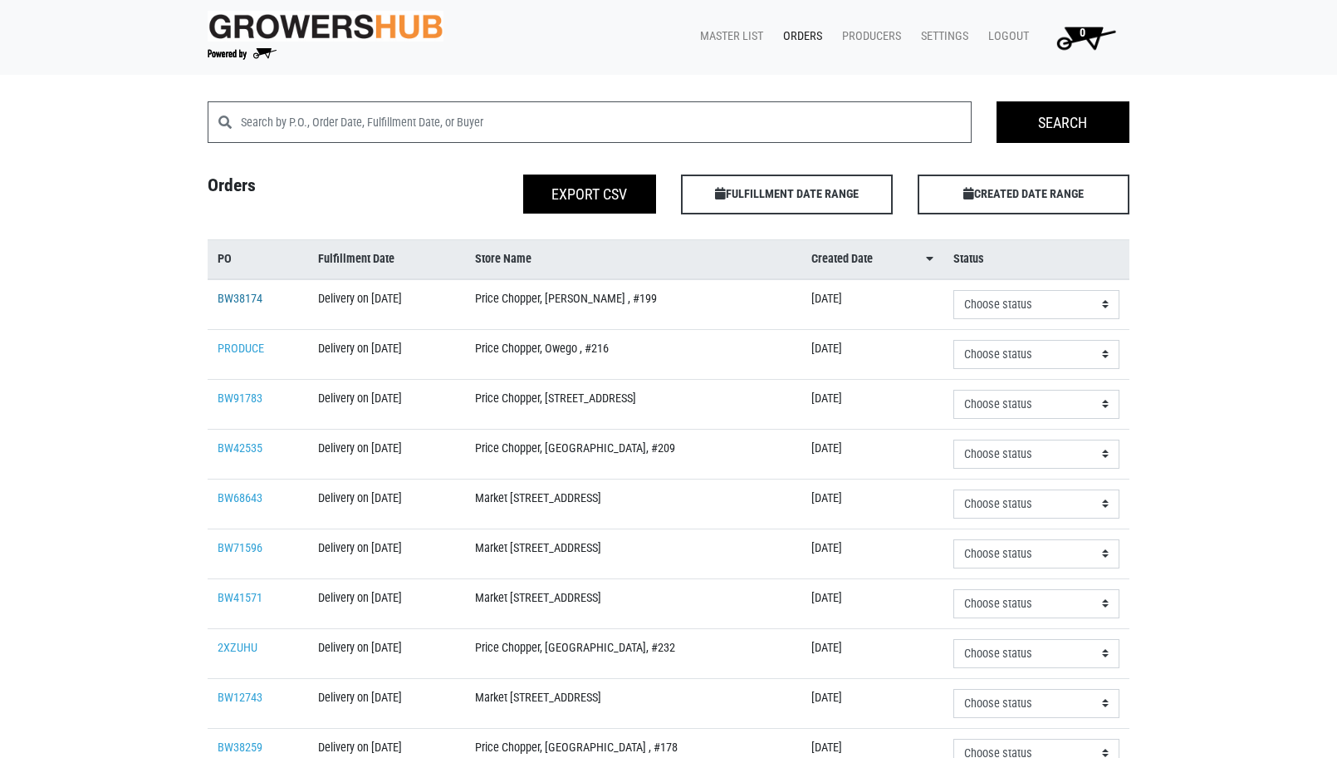
click at [232, 304] on link "BW38174" at bounding box center [240, 299] width 45 height 14
